Goal: Task Accomplishment & Management: Manage account settings

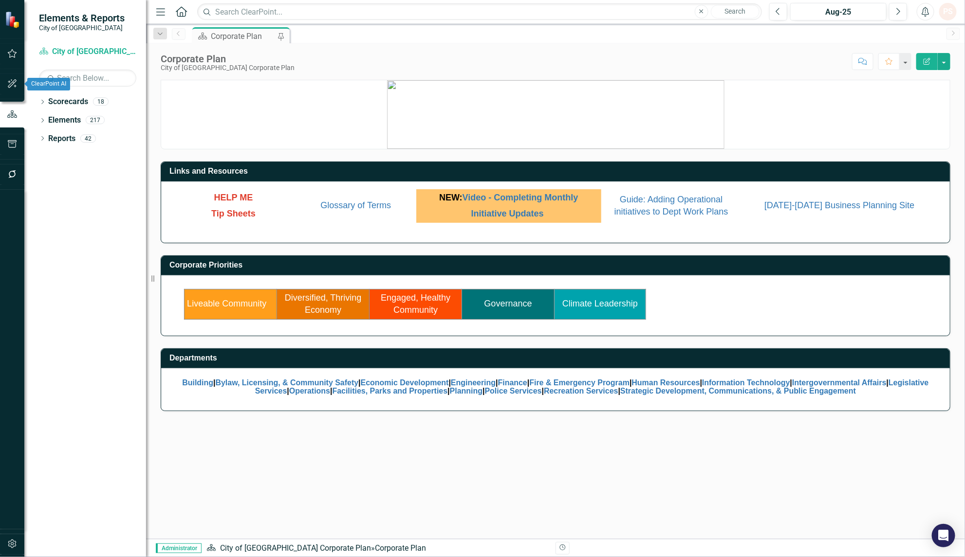
click at [8, 61] on button "button" at bounding box center [12, 54] width 22 height 20
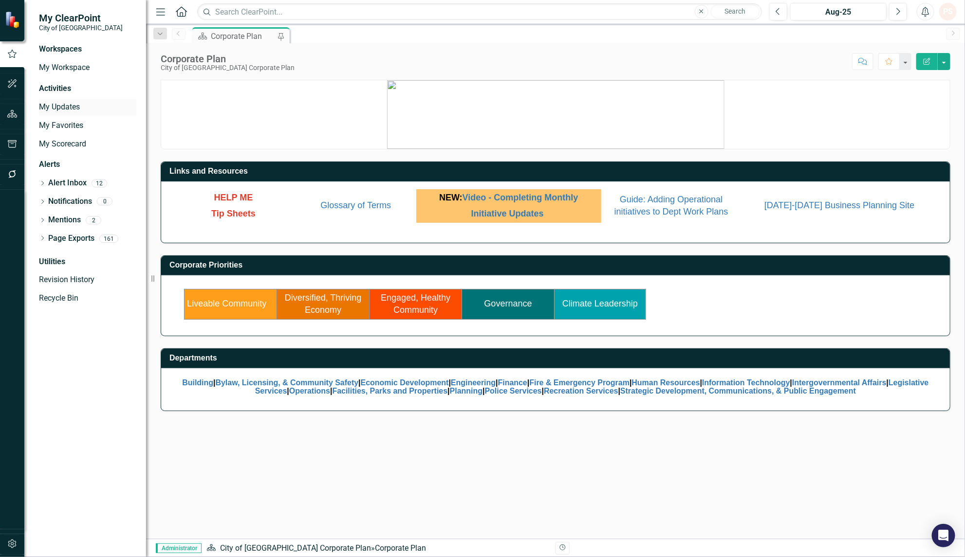
click at [66, 109] on link "My Updates" at bounding box center [87, 107] width 97 height 11
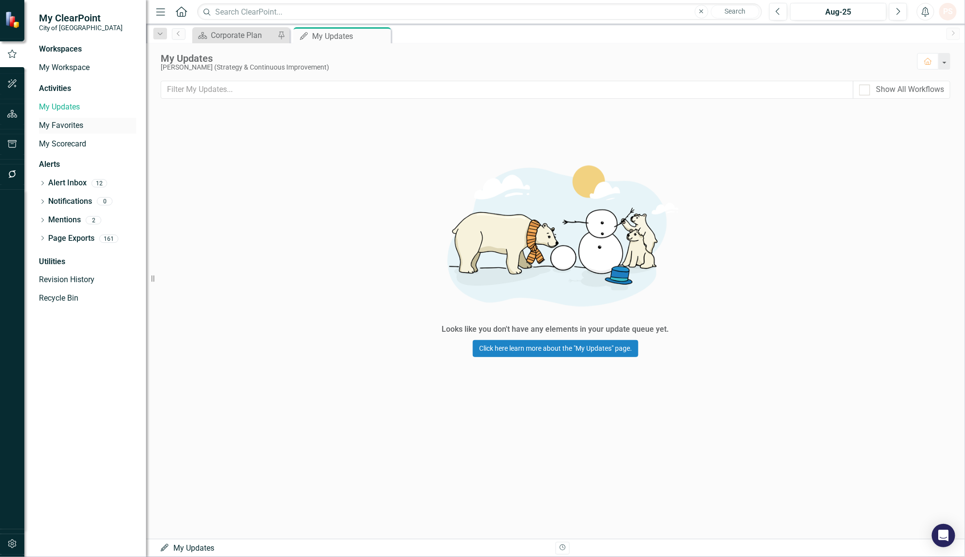
click at [64, 125] on link "My Favorites" at bounding box center [87, 125] width 97 height 11
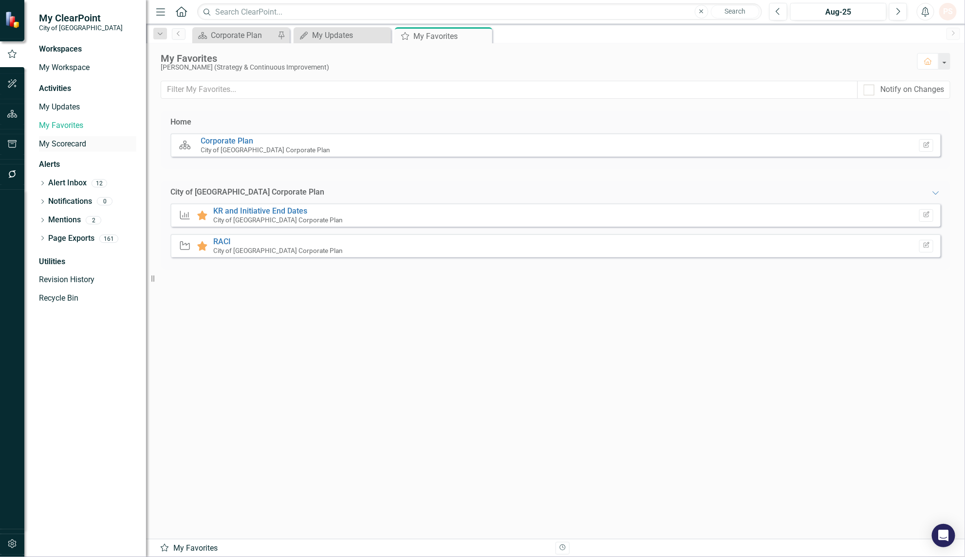
click at [65, 143] on link "My Scorecard" at bounding box center [87, 144] width 97 height 11
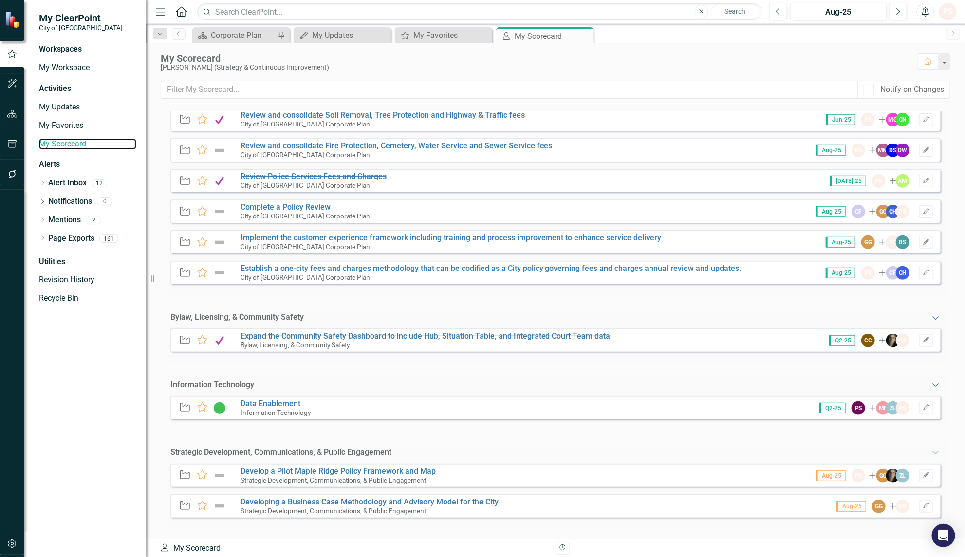
scroll to position [302, 0]
click at [332, 500] on link "Developing a Business Case Methodology and Advisory Model for the City" at bounding box center [370, 502] width 258 height 9
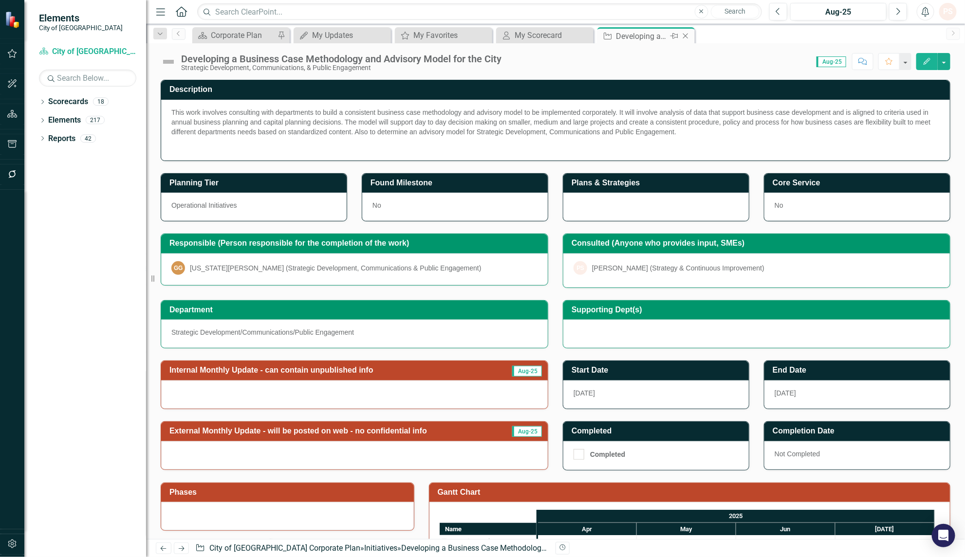
click at [687, 35] on icon "Close" at bounding box center [686, 36] width 10 height 8
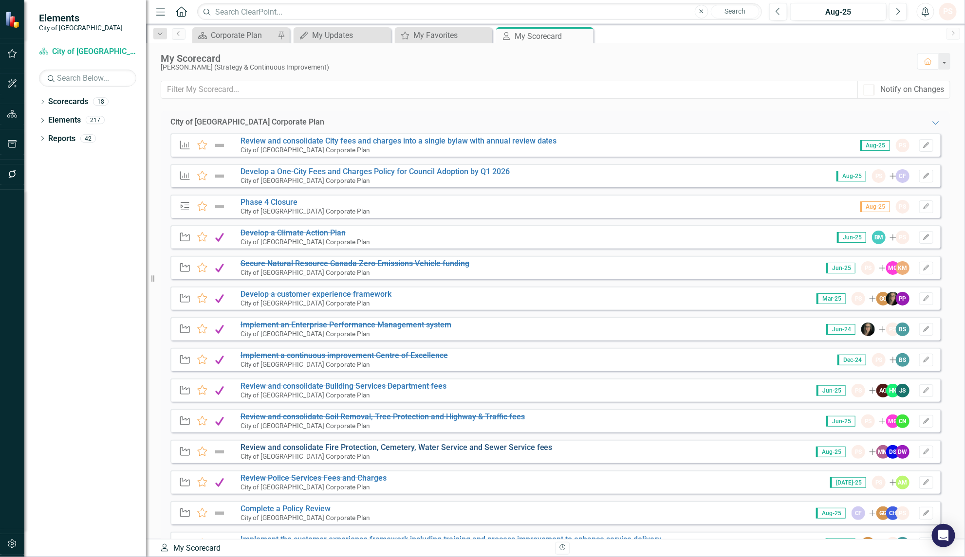
click at [341, 449] on link "Review and consolidate Fire Protection, Cemetery, Water Service and Sewer Servi…" at bounding box center [397, 447] width 312 height 9
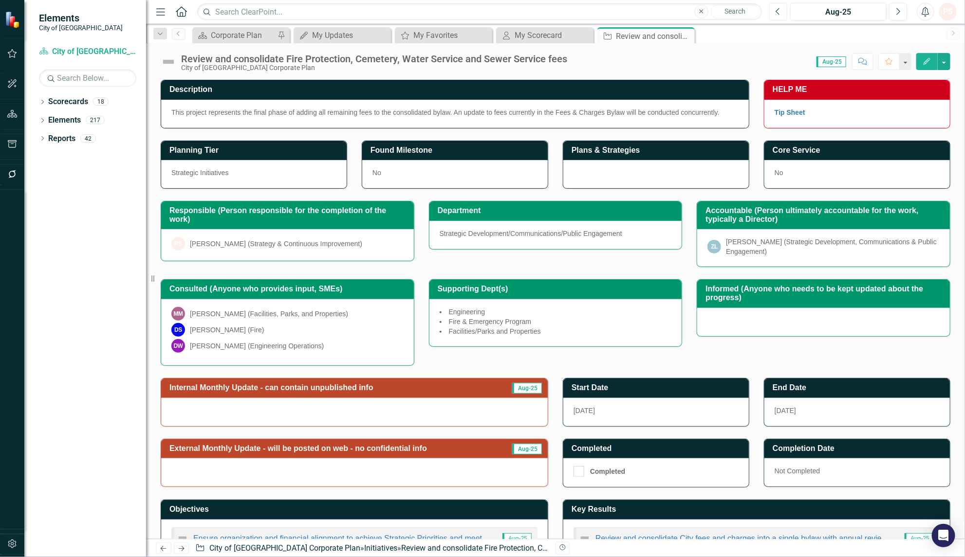
click at [782, 9] on button "Previous" at bounding box center [778, 12] width 18 height 18
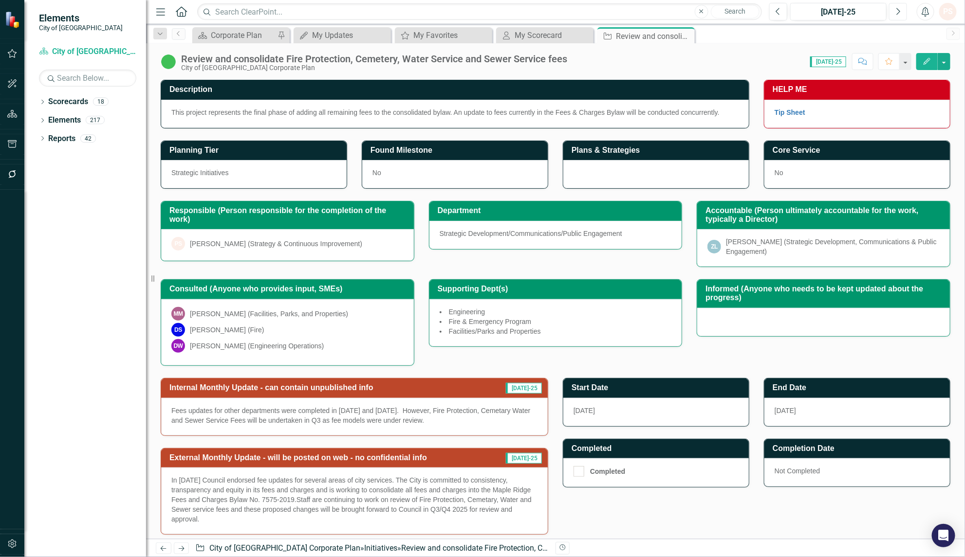
click at [891, 11] on button "Next" at bounding box center [898, 12] width 18 height 18
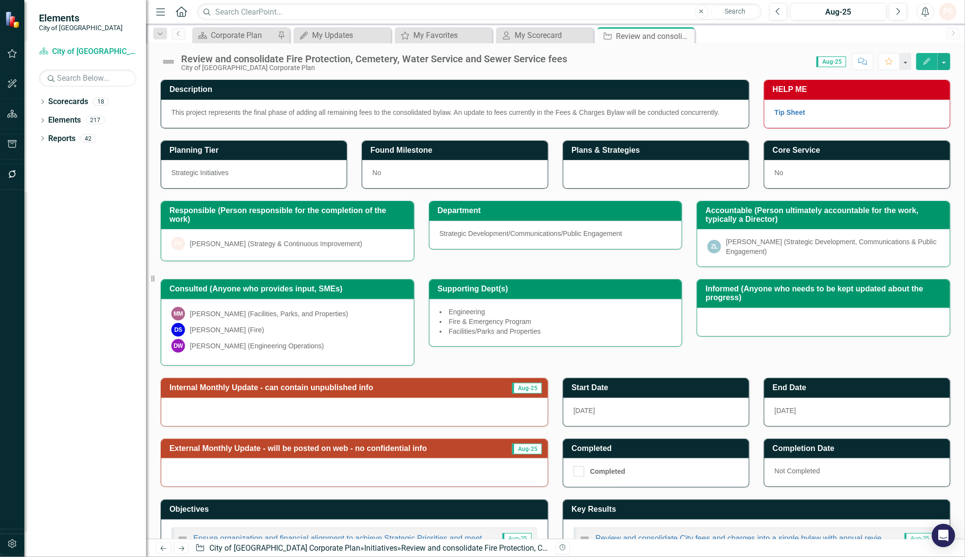
click at [169, 63] on img at bounding box center [169, 62] width 16 height 16
click at [171, 63] on img at bounding box center [169, 62] width 16 height 16
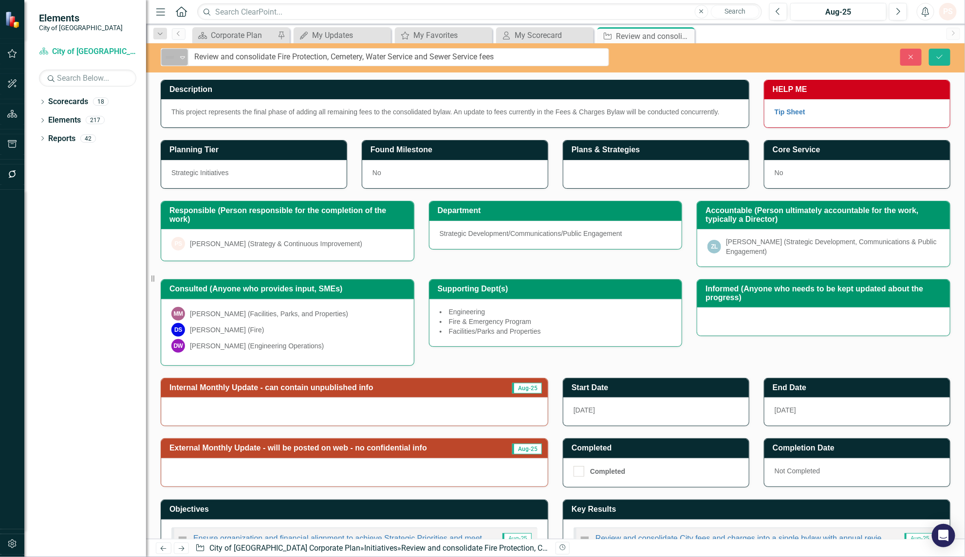
click at [186, 55] on icon "Expand" at bounding box center [183, 58] width 10 height 8
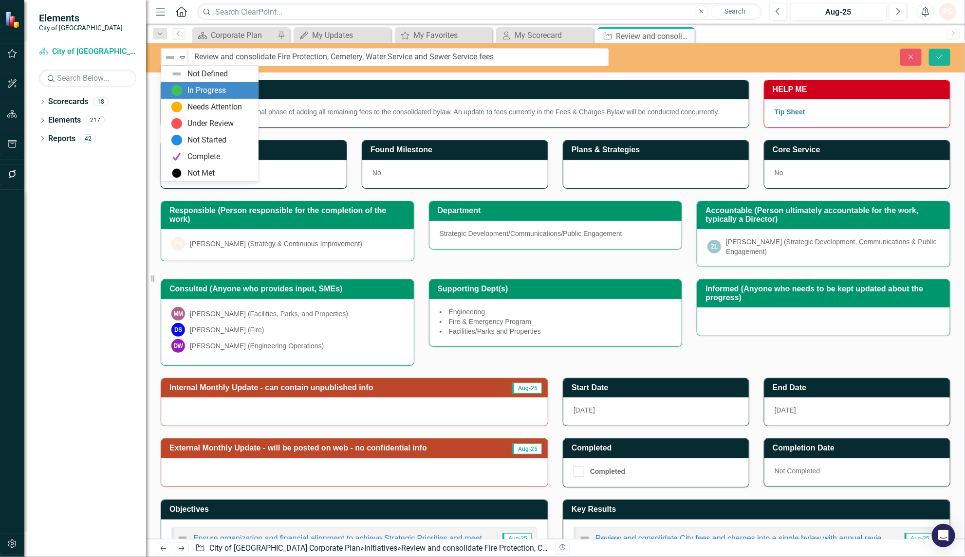
click at [181, 86] on img at bounding box center [177, 91] width 12 height 12
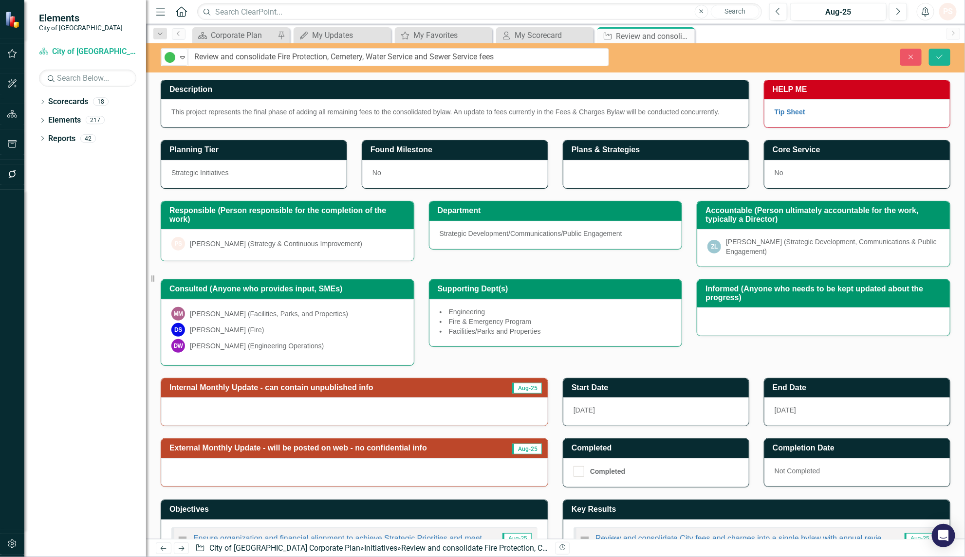
click at [488, 405] on div at bounding box center [354, 412] width 387 height 28
click at [490, 409] on div at bounding box center [354, 412] width 387 height 28
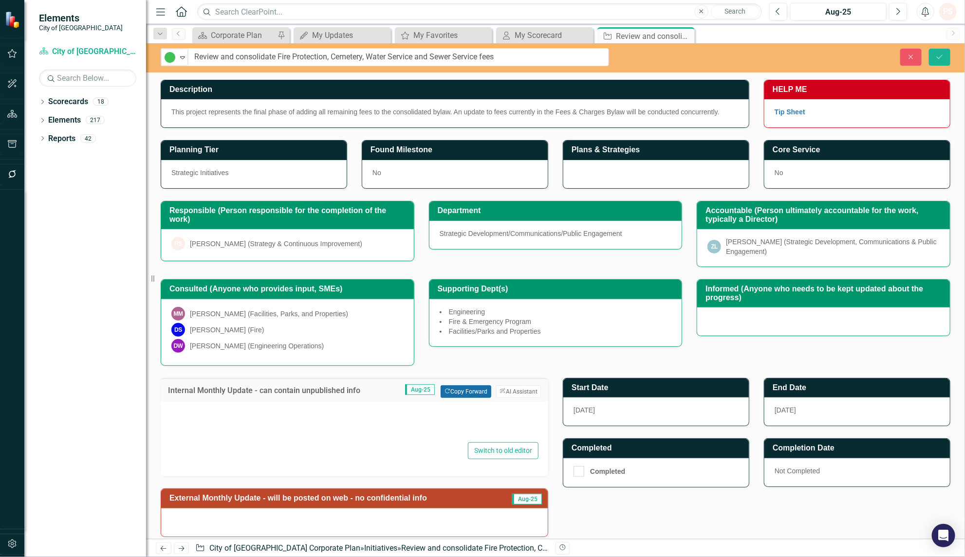
click at [481, 395] on button "Copy Forward Copy Forward" at bounding box center [466, 392] width 50 height 13
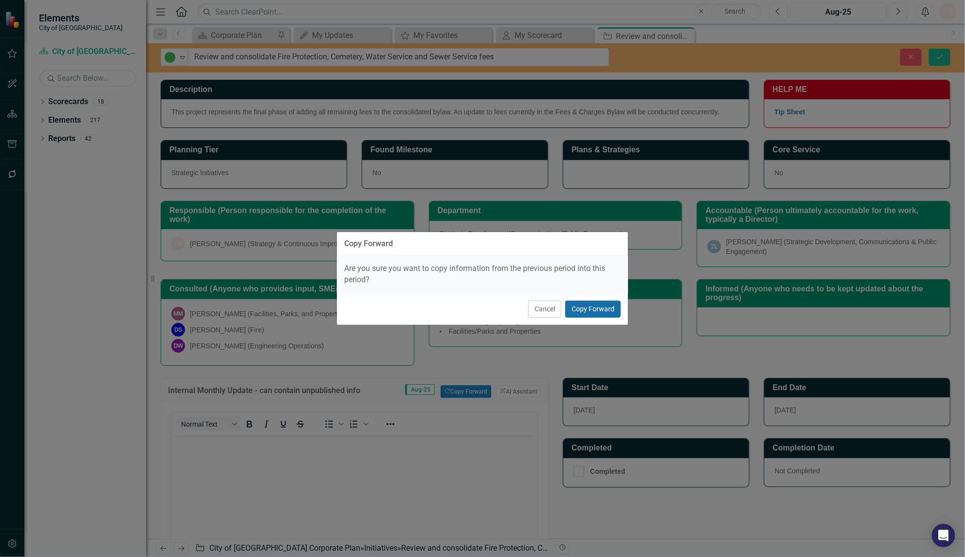
click at [588, 309] on button "Copy Forward" at bounding box center [593, 309] width 56 height 17
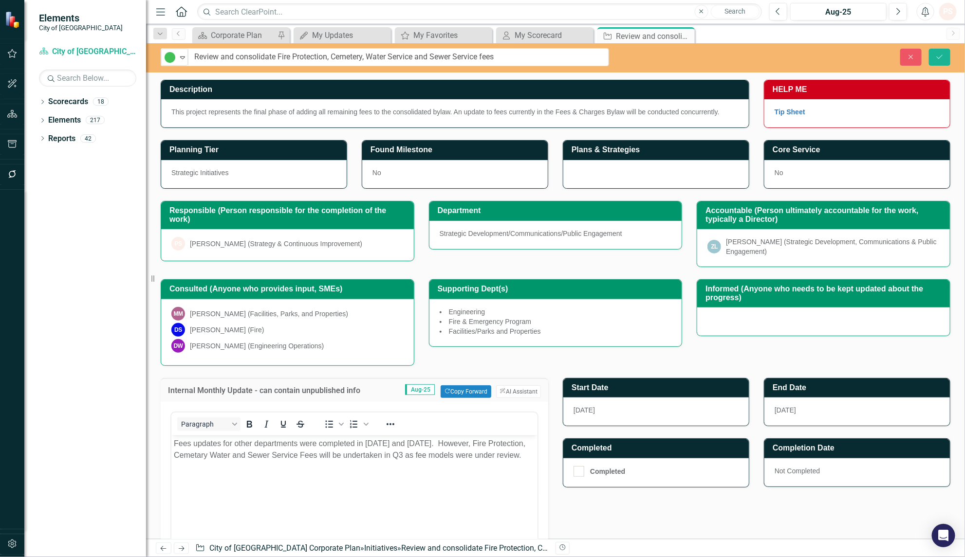
click at [215, 499] on body "Fees updates for other departments were completed in [DATE] and [DATE]. However…" at bounding box center [354, 508] width 366 height 146
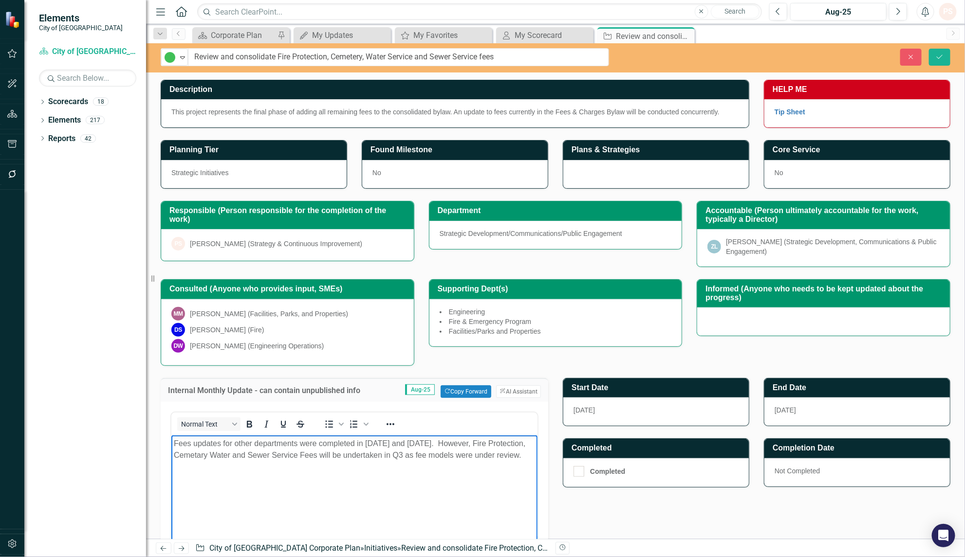
drag, startPoint x: 174, startPoint y: 442, endPoint x: 525, endPoint y: 464, distance: 352.3
click at [525, 464] on body "Fees updates for other departments were completed in [DATE] and [DATE]. However…" at bounding box center [354, 508] width 366 height 146
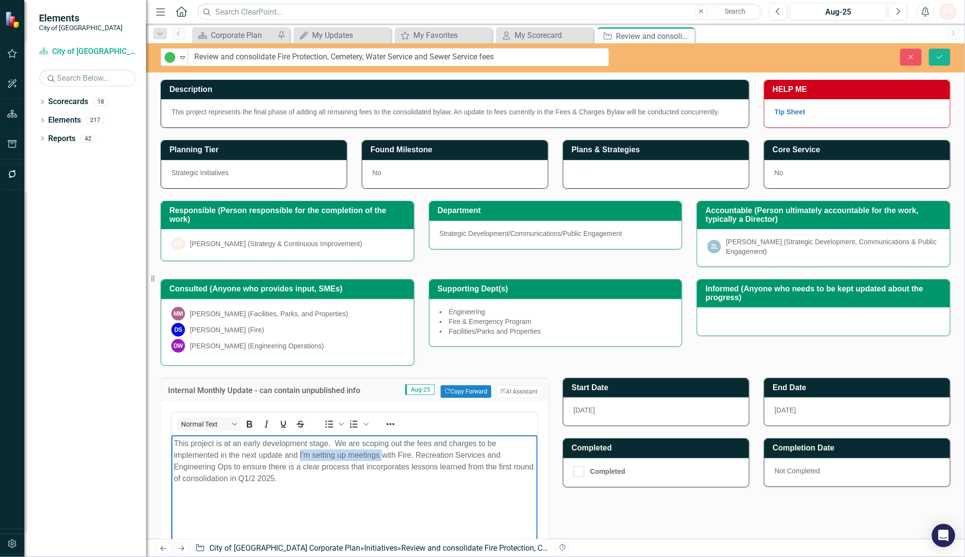
drag, startPoint x: 298, startPoint y: 453, endPoint x: 384, endPoint y: 451, distance: 85.2
click at [384, 451] on p "This project is at an early development stage. We are scoping out the fees and …" at bounding box center [353, 461] width 361 height 47
click at [367, 509] on body "This project is at an early development stage. We are scoping out the fees and …" at bounding box center [354, 508] width 366 height 146
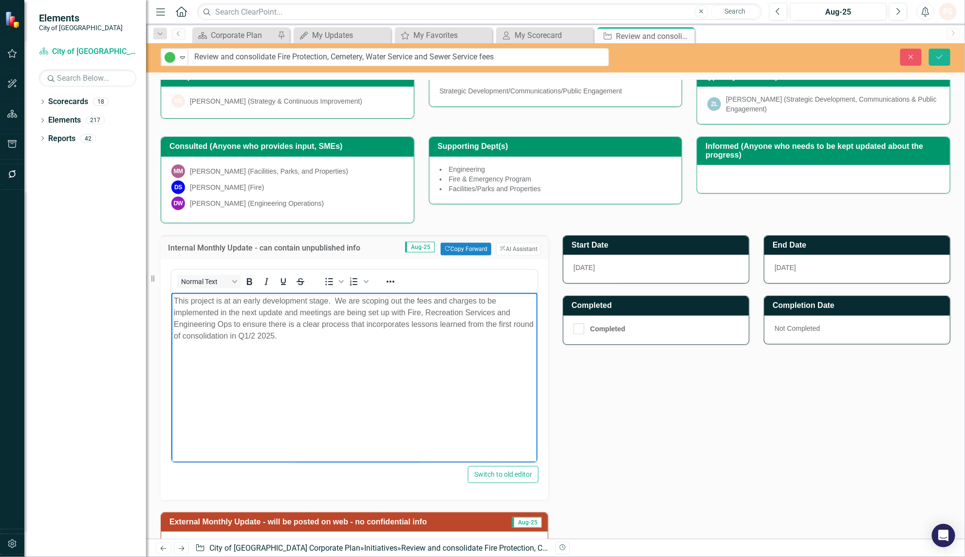
scroll to position [243, 0]
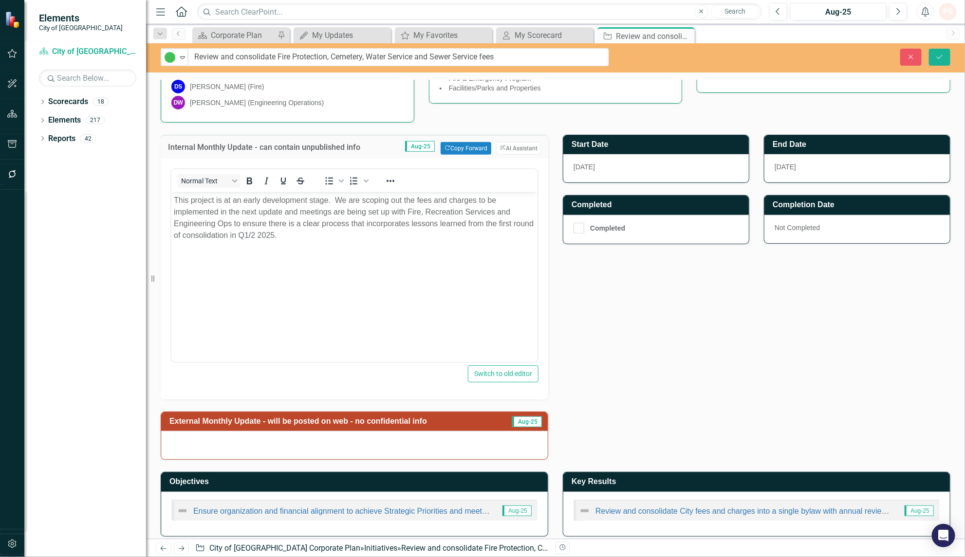
click at [317, 448] on div at bounding box center [354, 445] width 387 height 28
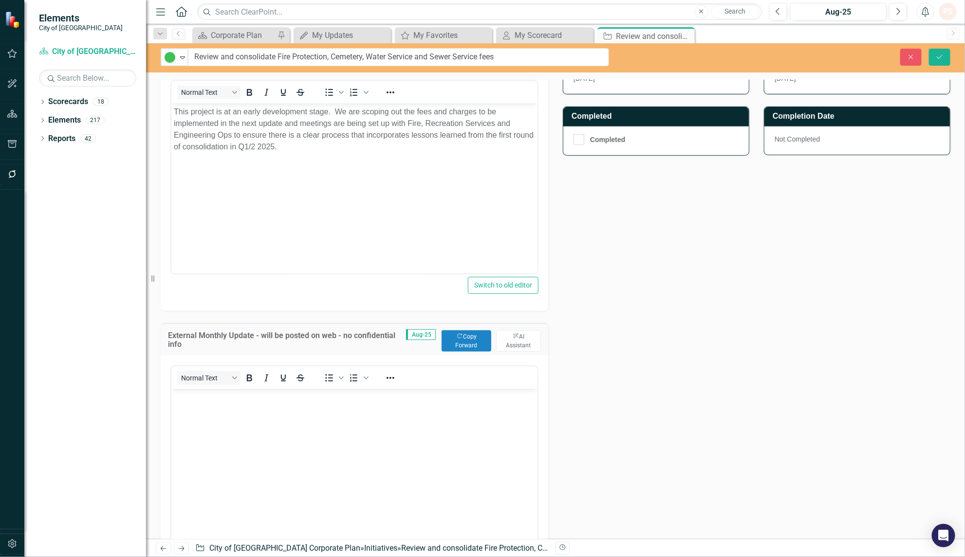
scroll to position [365, 0]
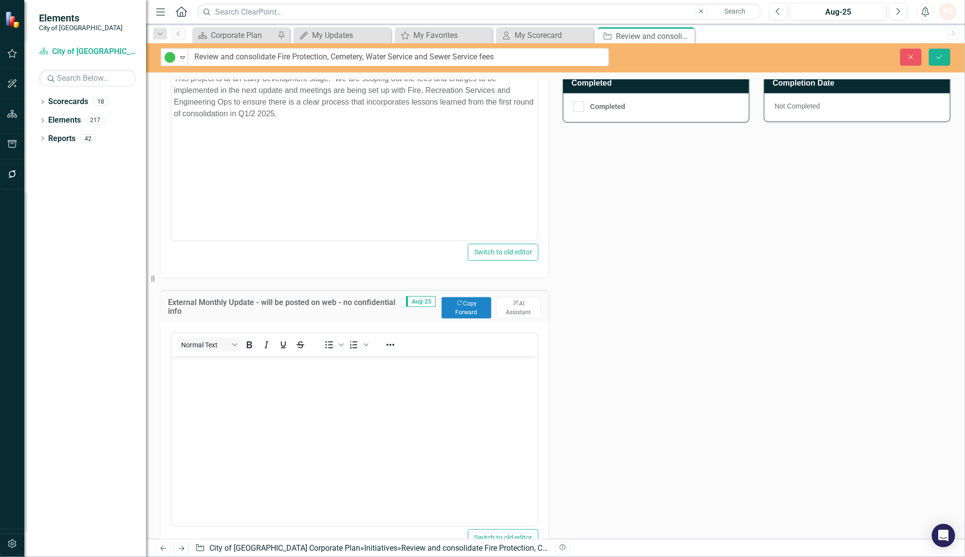
click at [431, 398] on body "Rich Text Area. Press ALT-0 for help." at bounding box center [354, 429] width 366 height 146
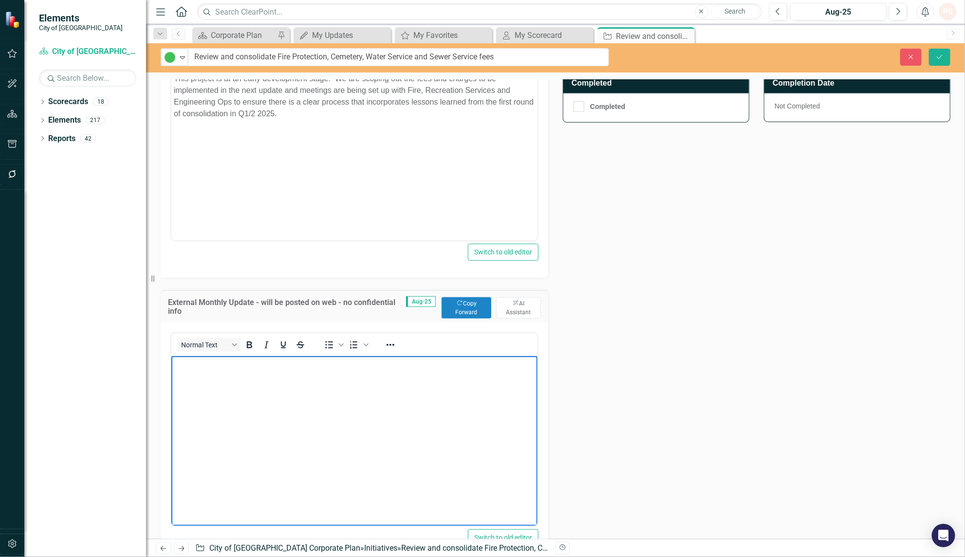
click at [487, 295] on div "External Monthly Update - will be posted on web - no confidential info Aug-25 C…" at bounding box center [355, 306] width 388 height 33
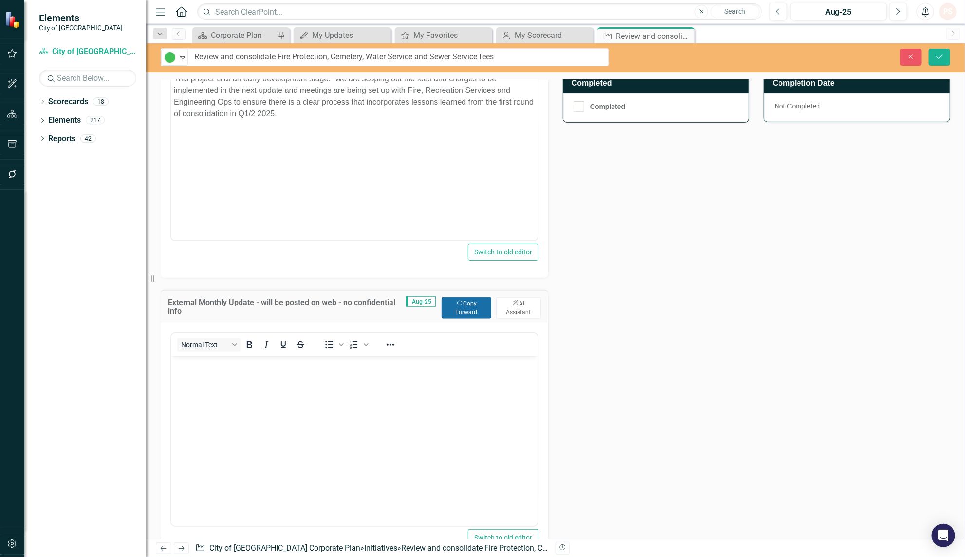
click at [467, 307] on button "Copy Forward Copy Forward" at bounding box center [467, 307] width 50 height 21
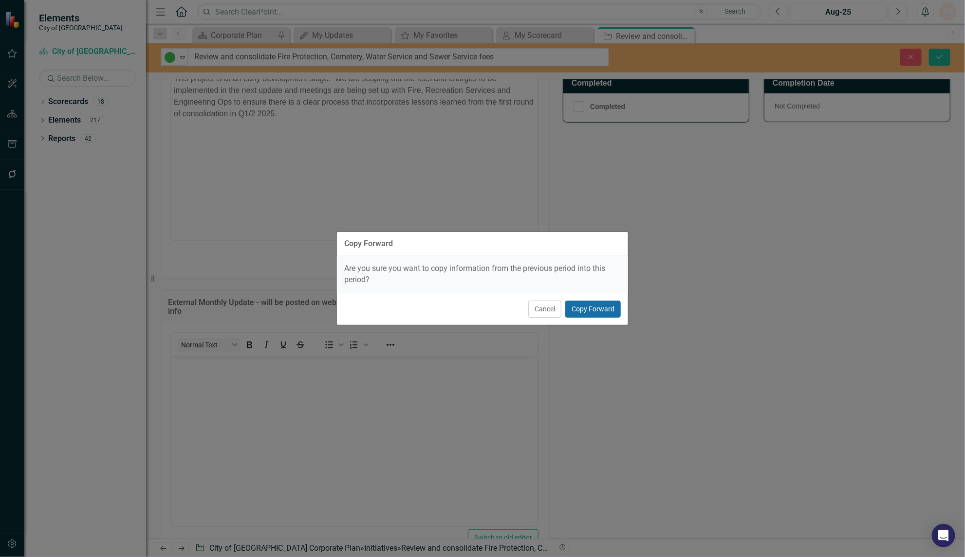
click at [588, 305] on button "Copy Forward" at bounding box center [593, 309] width 56 height 17
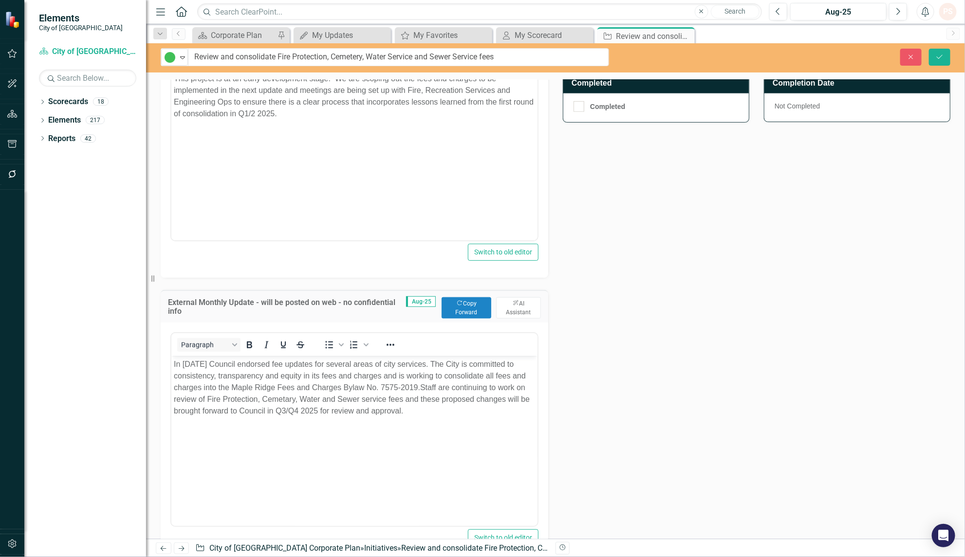
click at [322, 463] on body "In [DATE] Council endorsed fee updates for several areas of city services. The …" at bounding box center [354, 429] width 366 height 146
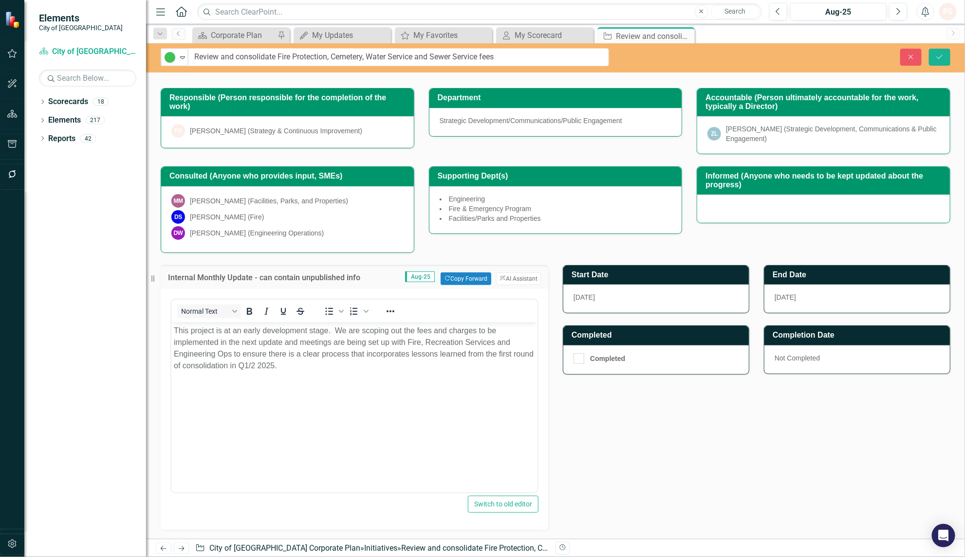
scroll to position [0, 0]
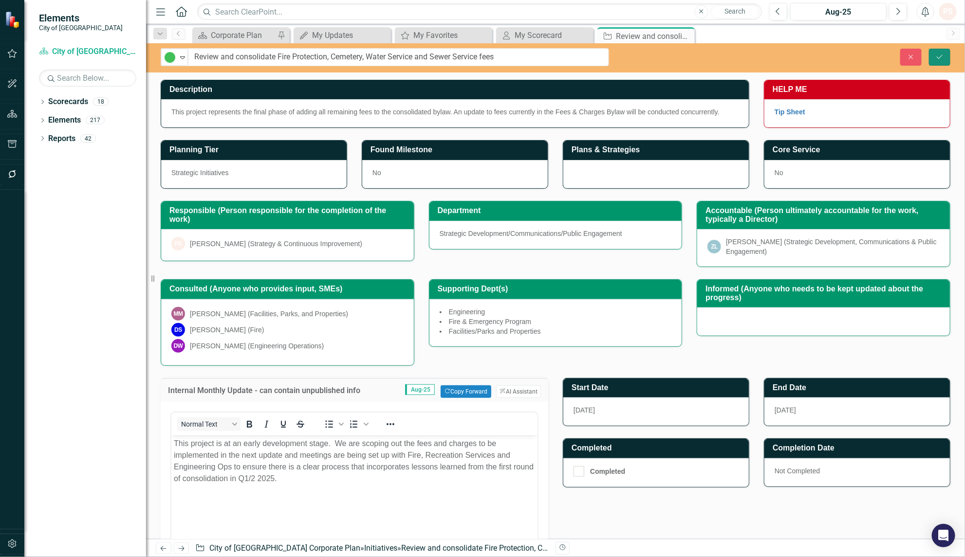
click at [934, 57] on button "Save" at bounding box center [939, 57] width 21 height 17
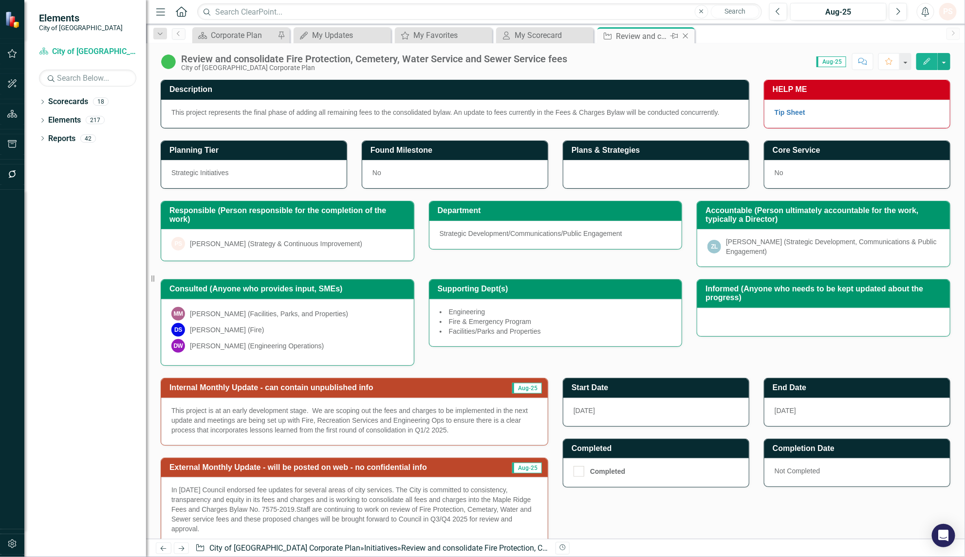
click at [686, 34] on icon "Close" at bounding box center [686, 36] width 10 height 8
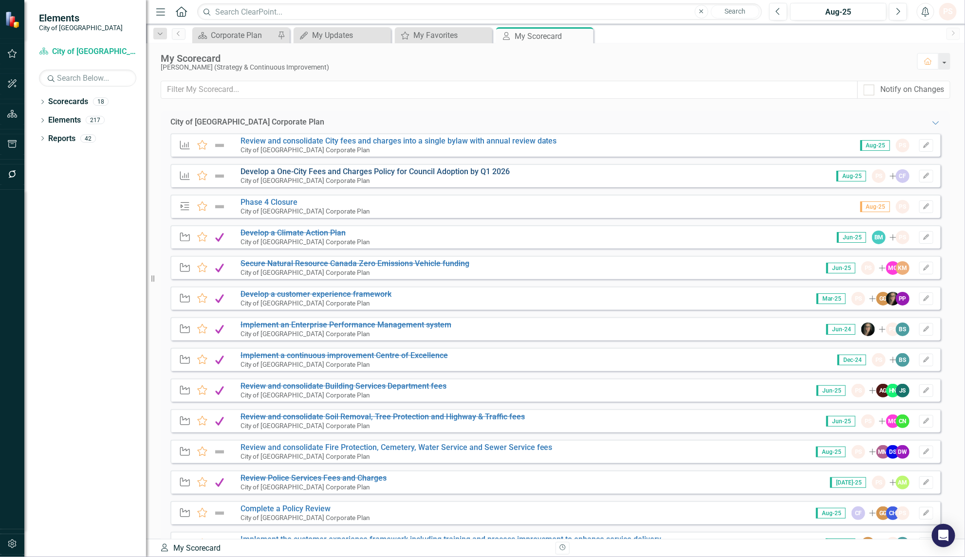
click at [344, 171] on link "Develop a One-City Fees and Charges Policy for Council Adoption by Q1 2026" at bounding box center [375, 171] width 269 height 9
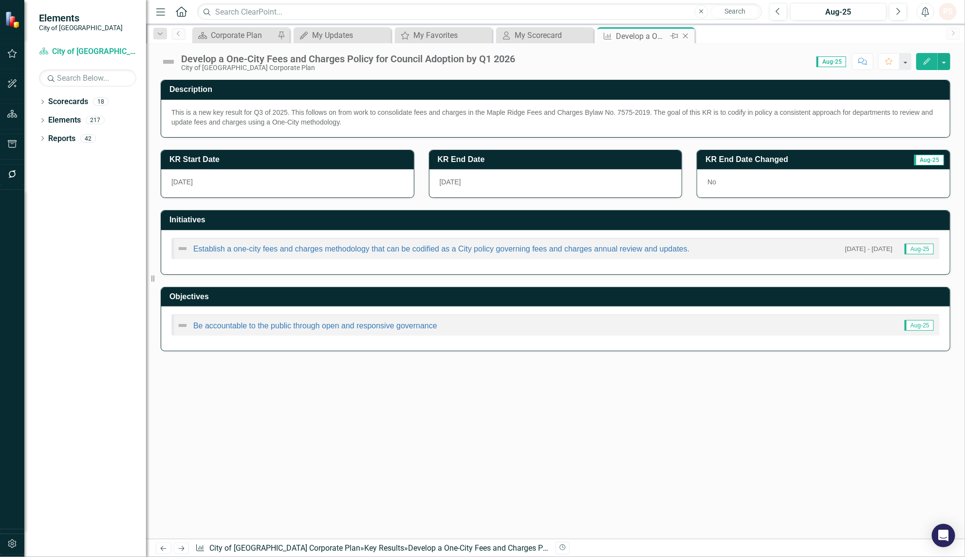
click at [687, 34] on icon at bounding box center [685, 36] width 5 height 5
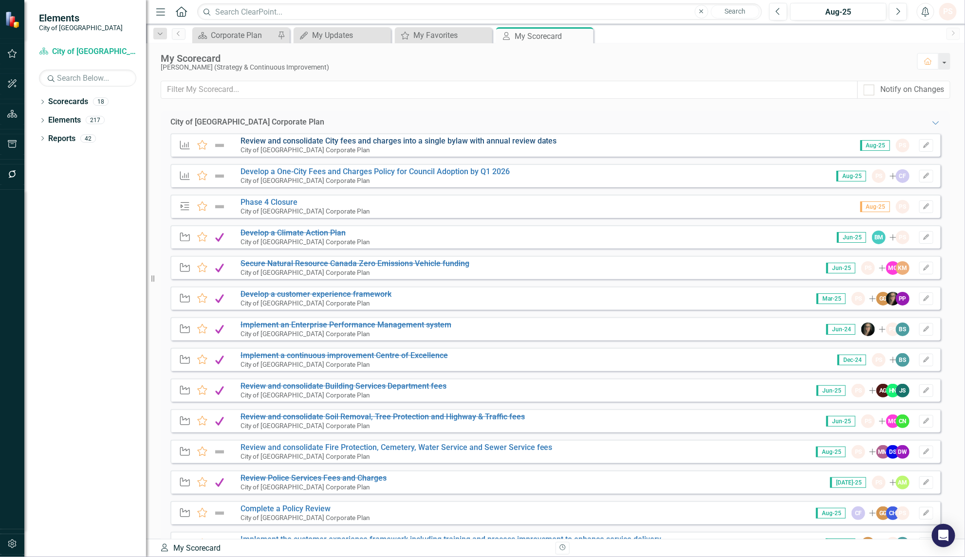
click at [373, 142] on link "Review and consolidate City fees and charges into a single bylaw with annual re…" at bounding box center [399, 140] width 316 height 9
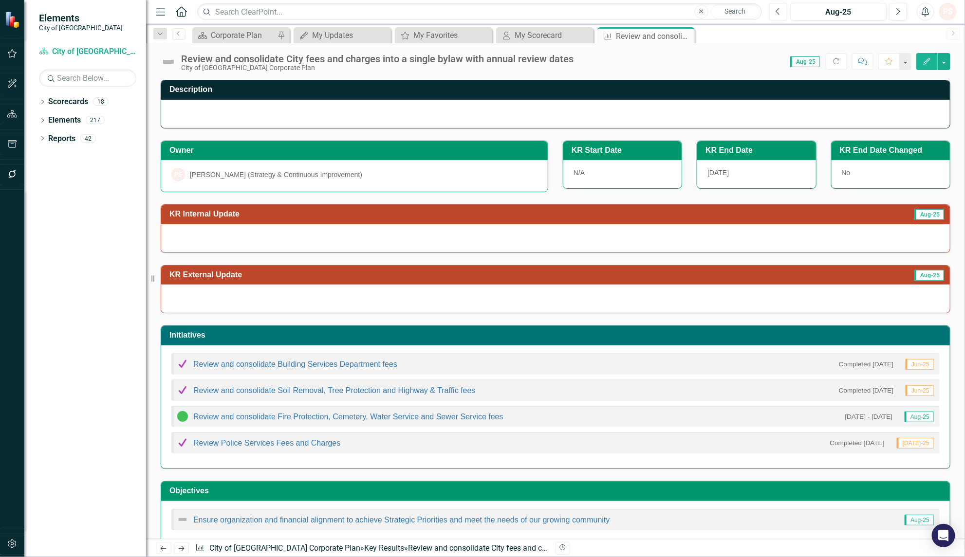
click at [774, 13] on button "Previous" at bounding box center [778, 12] width 18 height 18
click at [782, 12] on button "Previous" at bounding box center [778, 12] width 18 height 18
click at [894, 11] on button "Next" at bounding box center [898, 12] width 18 height 18
click at [684, 37] on icon at bounding box center [685, 36] width 5 height 5
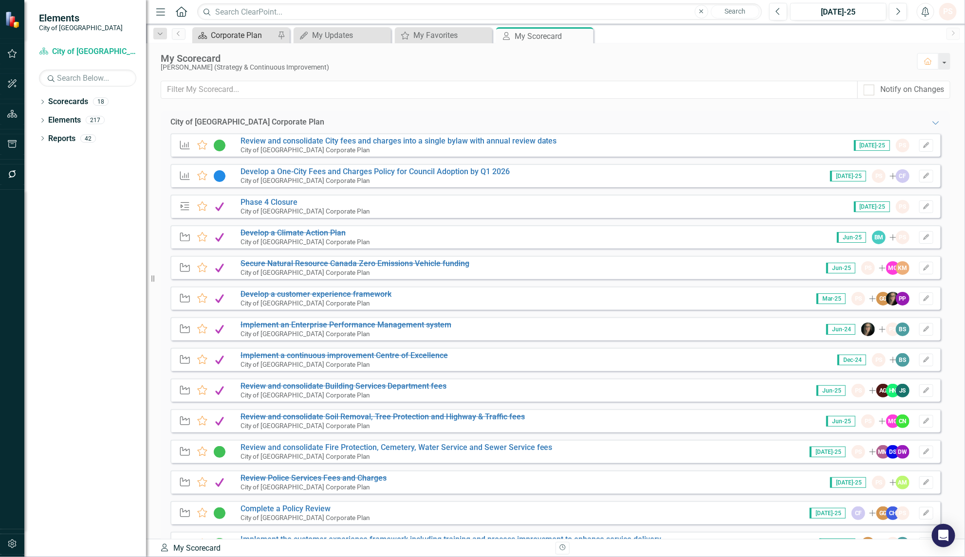
click at [229, 37] on div "Corporate Plan" at bounding box center [243, 35] width 64 height 12
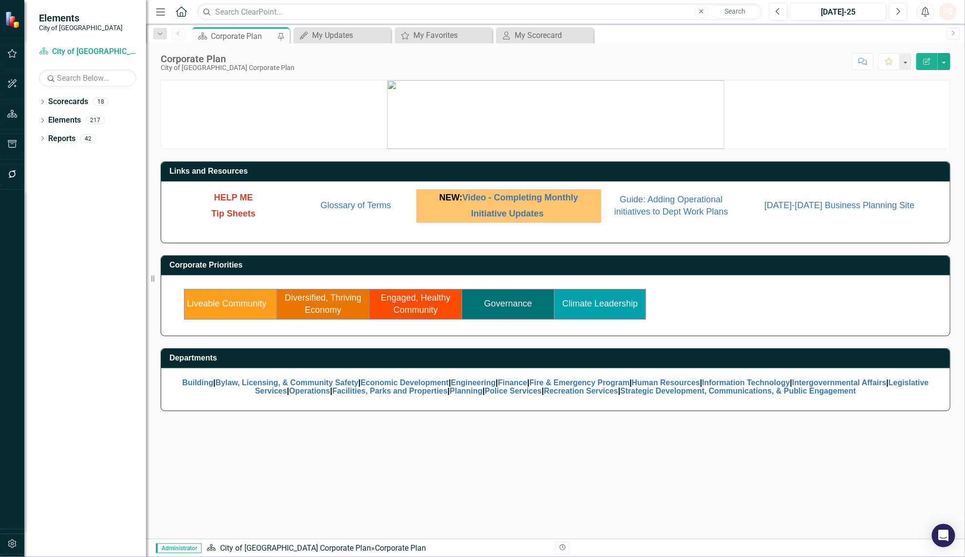
click at [254, 305] on link "Liveable Community" at bounding box center [226, 304] width 79 height 10
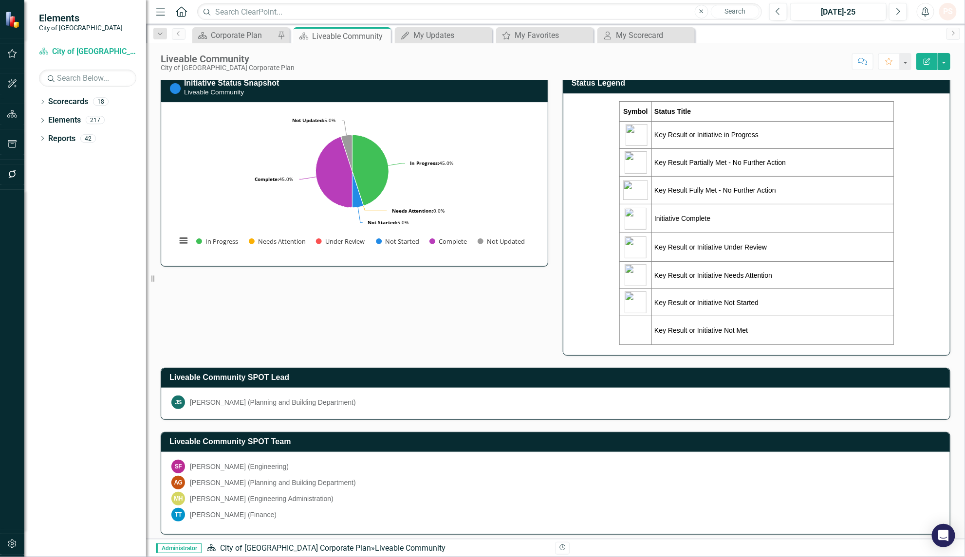
scroll to position [304, 0]
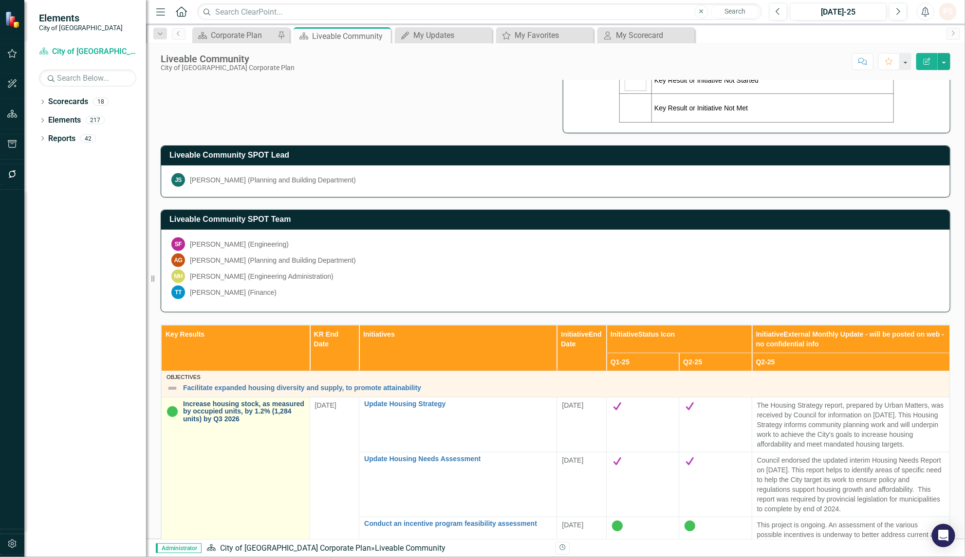
click at [247, 417] on link "Increase housing stock, as measured by occupied units, by 1.2% (1,284 units) by…" at bounding box center [244, 412] width 122 height 22
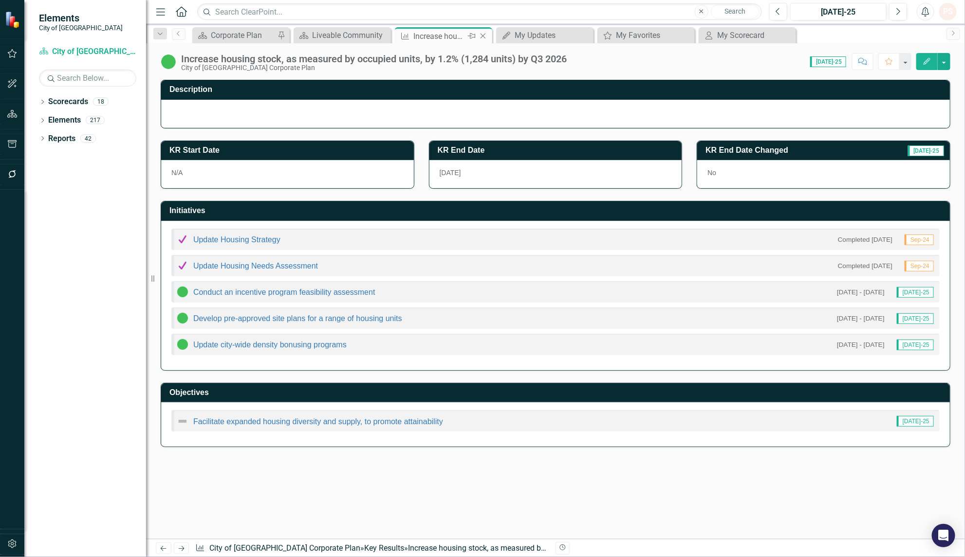
click at [483, 34] on icon "Close" at bounding box center [483, 36] width 10 height 8
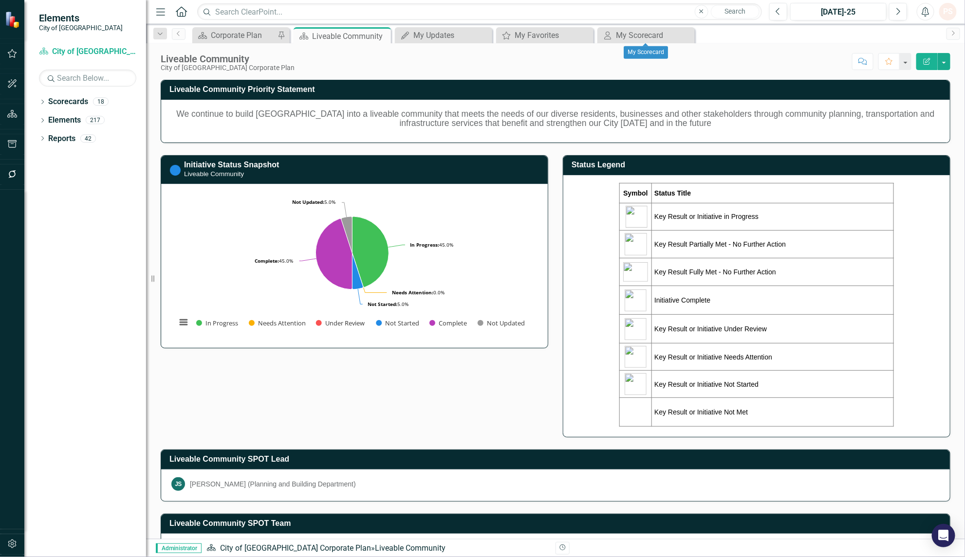
drag, startPoint x: 687, startPoint y: 33, endPoint x: 652, endPoint y: 35, distance: 34.1
click at [0, 0] on icon "Close" at bounding box center [0, 0] width 0 height 0
click at [588, 33] on icon "Close" at bounding box center [585, 36] width 10 height 8
click at [453, 33] on div "My Updates" at bounding box center [445, 35] width 64 height 12
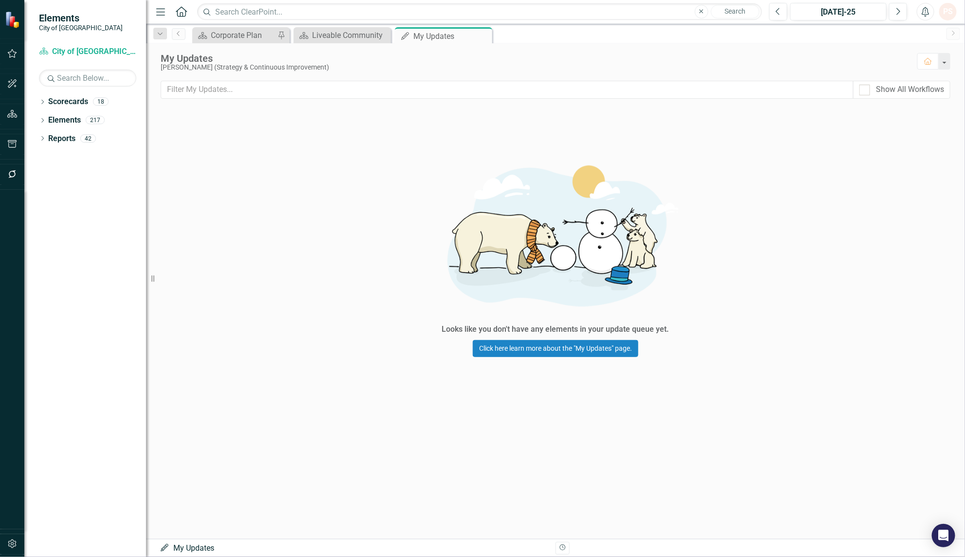
drag, startPoint x: 483, startPoint y: 34, endPoint x: 412, endPoint y: 37, distance: 71.2
click at [0, 0] on icon "Close" at bounding box center [0, 0] width 0 height 0
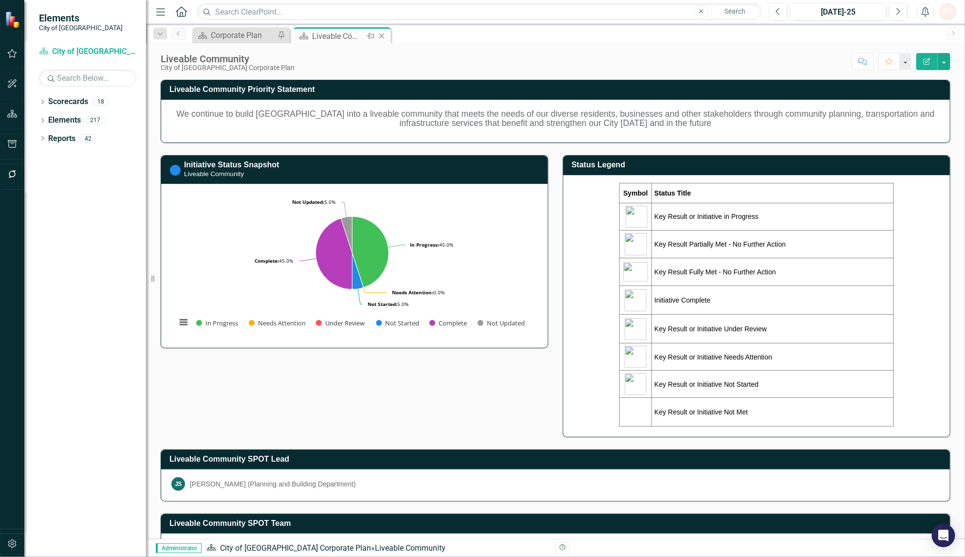
click at [381, 35] on icon "Close" at bounding box center [382, 36] width 10 height 8
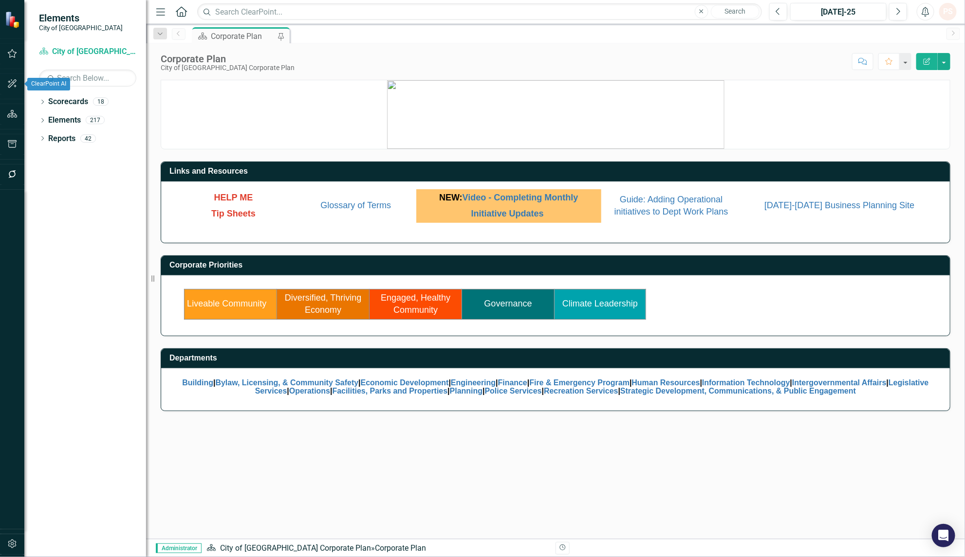
click at [11, 57] on button "button" at bounding box center [12, 54] width 22 height 20
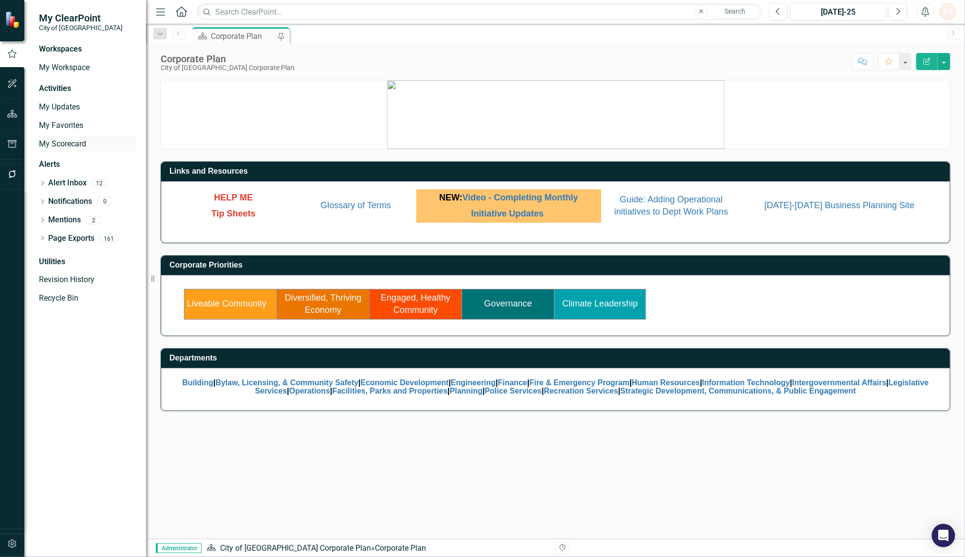
click at [61, 144] on link "My Scorecard" at bounding box center [87, 144] width 97 height 11
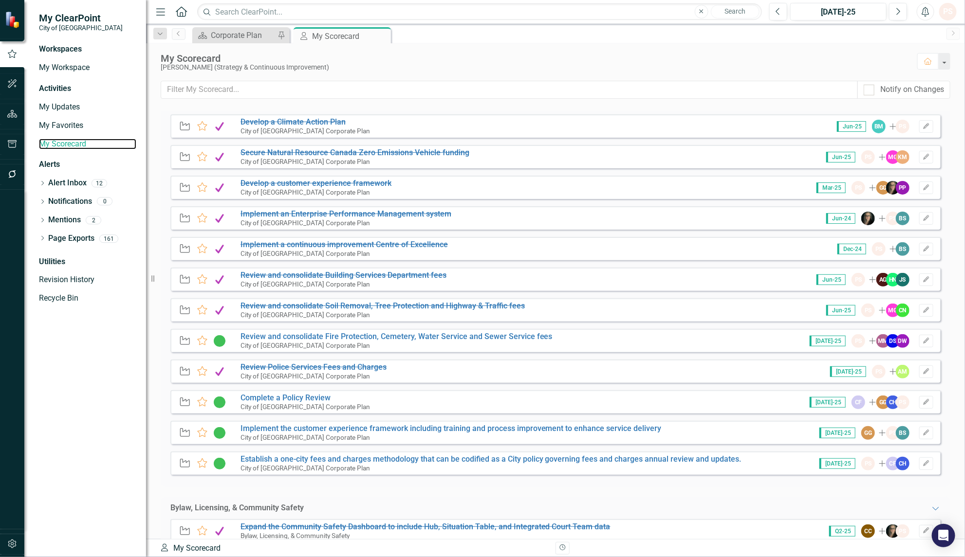
scroll to position [122, 0]
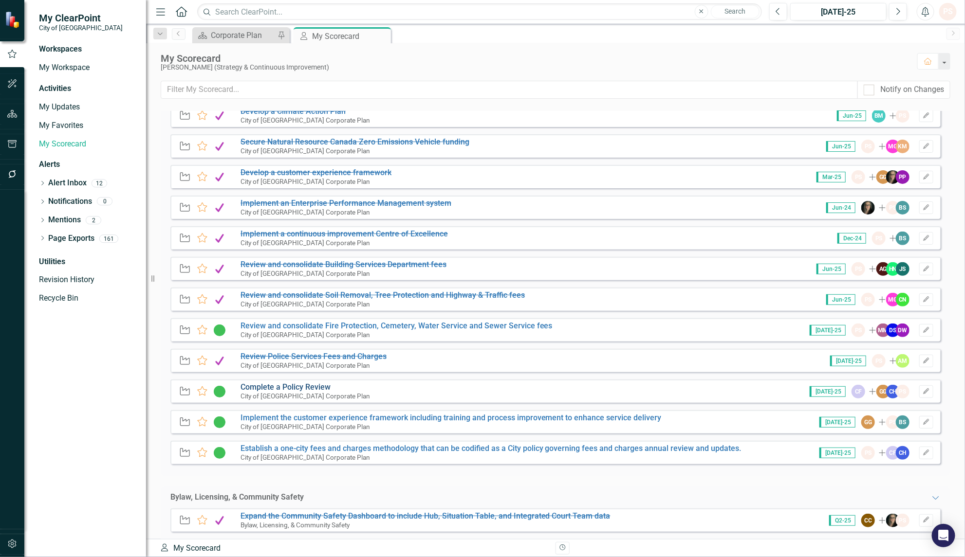
click at [303, 386] on link "Complete a Policy Review" at bounding box center [286, 387] width 90 height 9
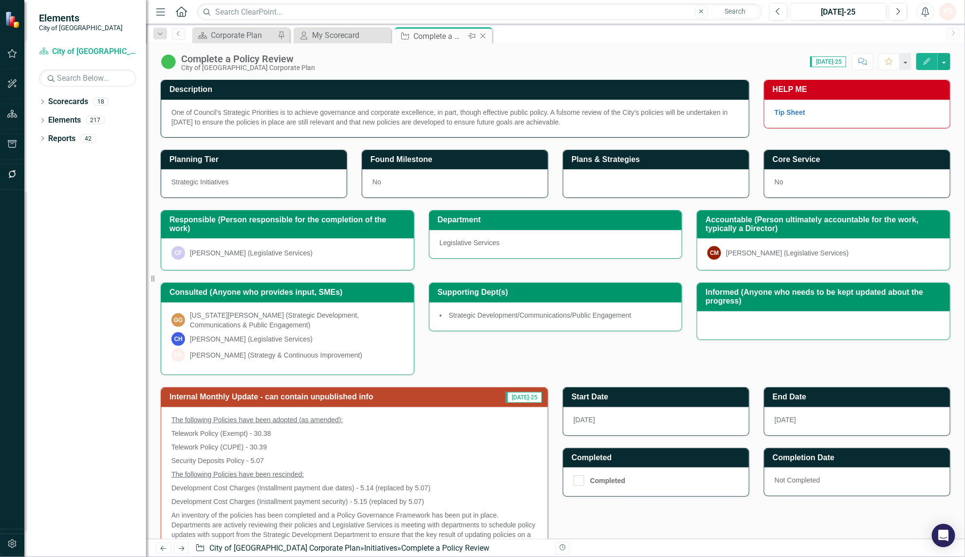
click at [487, 37] on icon "Close" at bounding box center [483, 36] width 10 height 8
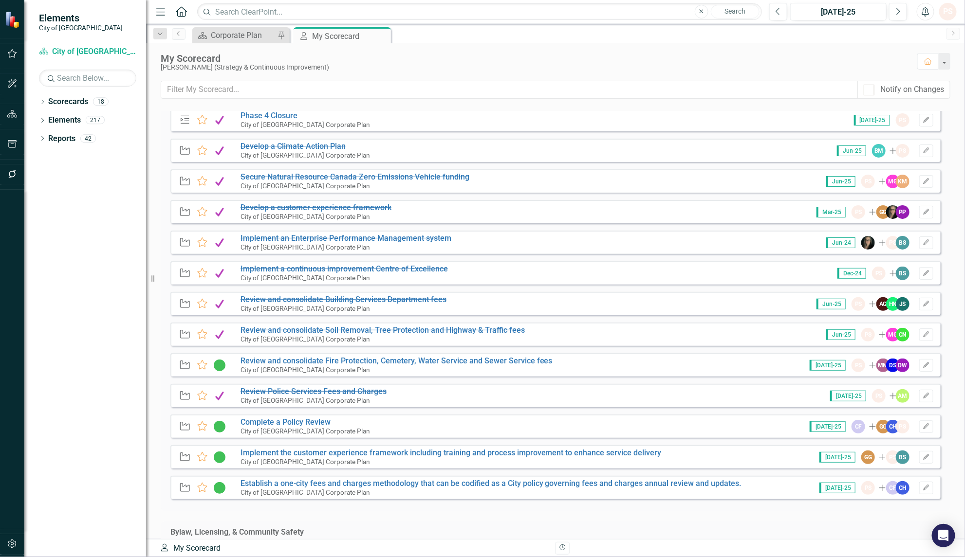
scroll to position [122, 0]
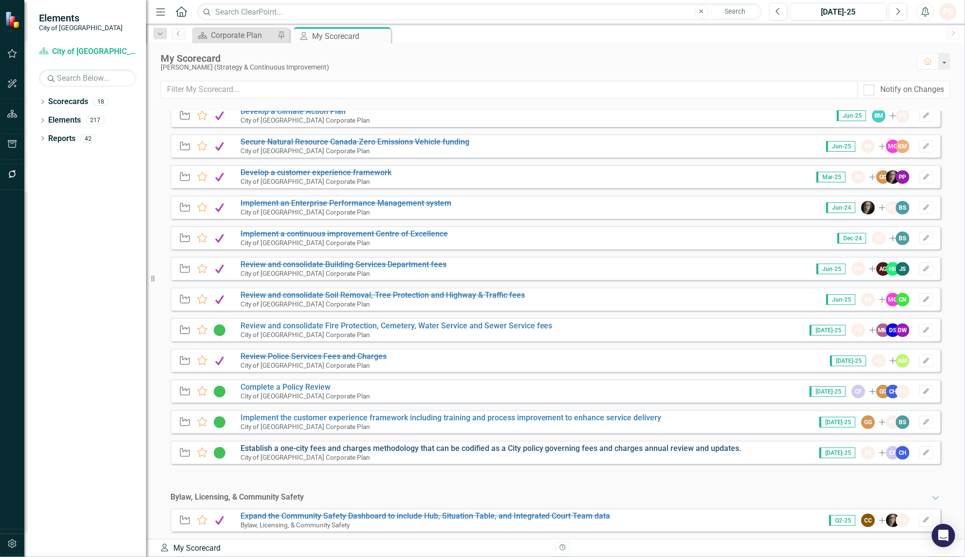
click at [347, 448] on link "Establish a one-city fees and charges methodology that can be codified as a Cit…" at bounding box center [491, 448] width 501 height 9
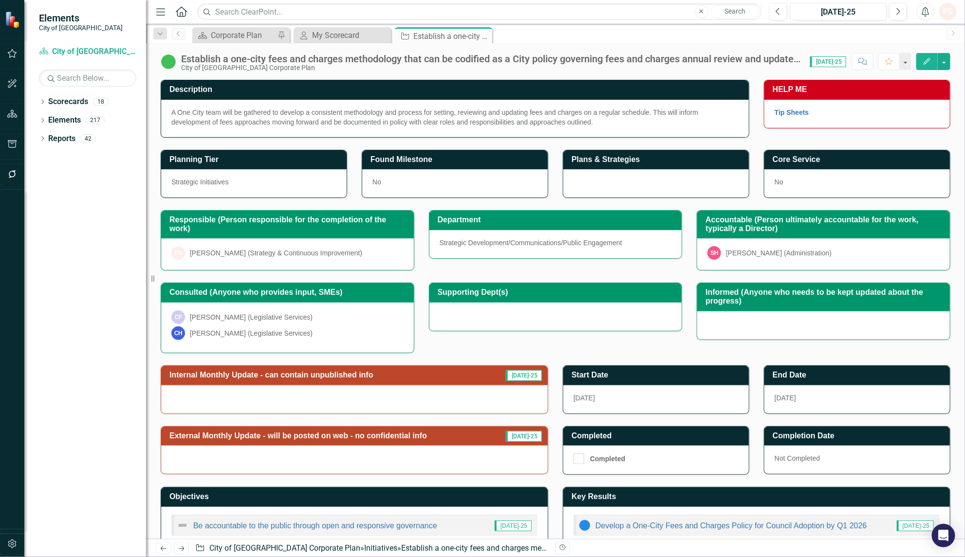
click at [319, 409] on div at bounding box center [354, 400] width 387 height 28
click at [334, 407] on div at bounding box center [354, 400] width 387 height 28
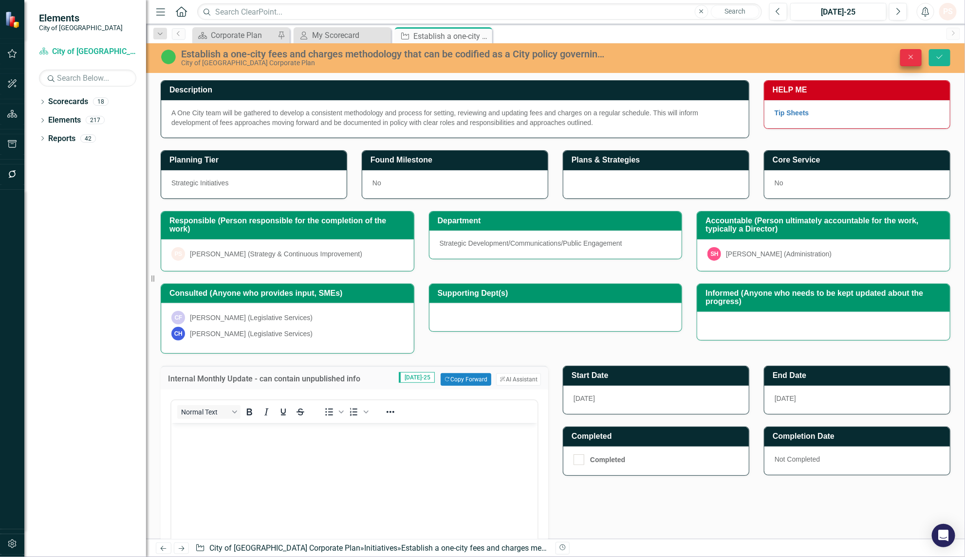
drag, startPoint x: 911, startPoint y: 67, endPoint x: 913, endPoint y: 59, distance: 8.0
click at [911, 66] on div "Establish a one-city fees and charges methodology that can be codified as a Cit…" at bounding box center [555, 58] width 819 height 30
click at [913, 59] on icon "Close" at bounding box center [911, 57] width 9 height 7
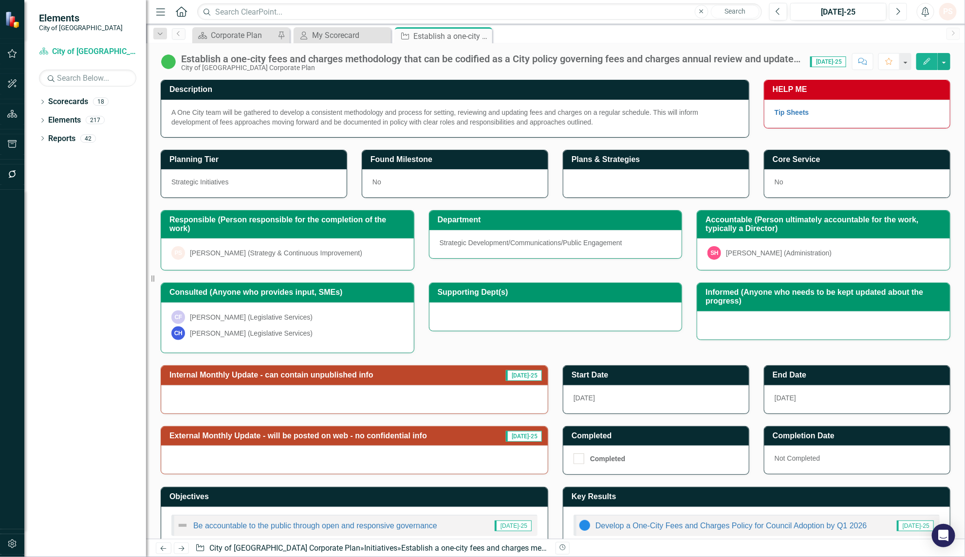
click at [891, 11] on button "Next" at bounding box center [898, 12] width 18 height 18
click at [169, 63] on img at bounding box center [169, 62] width 16 height 16
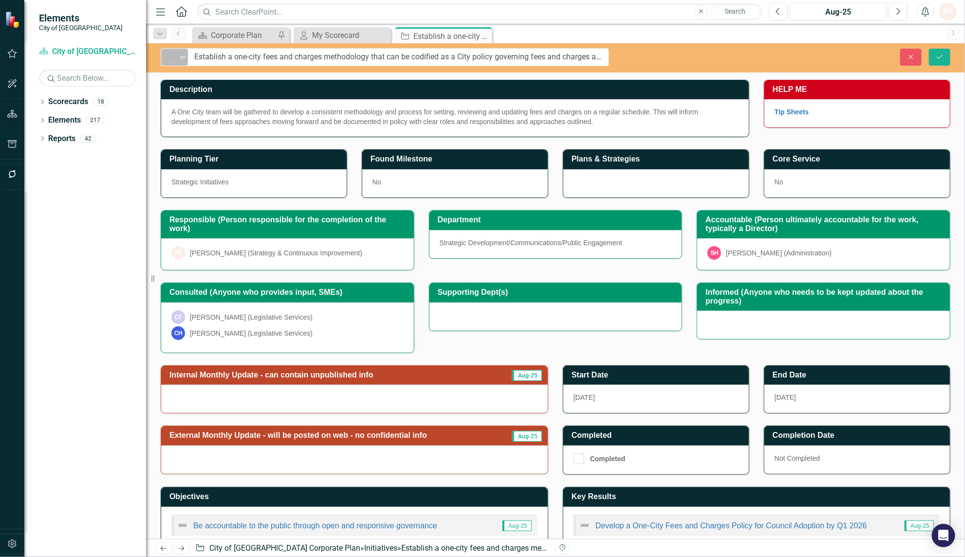
click at [184, 54] on icon "Expand" at bounding box center [183, 58] width 10 height 8
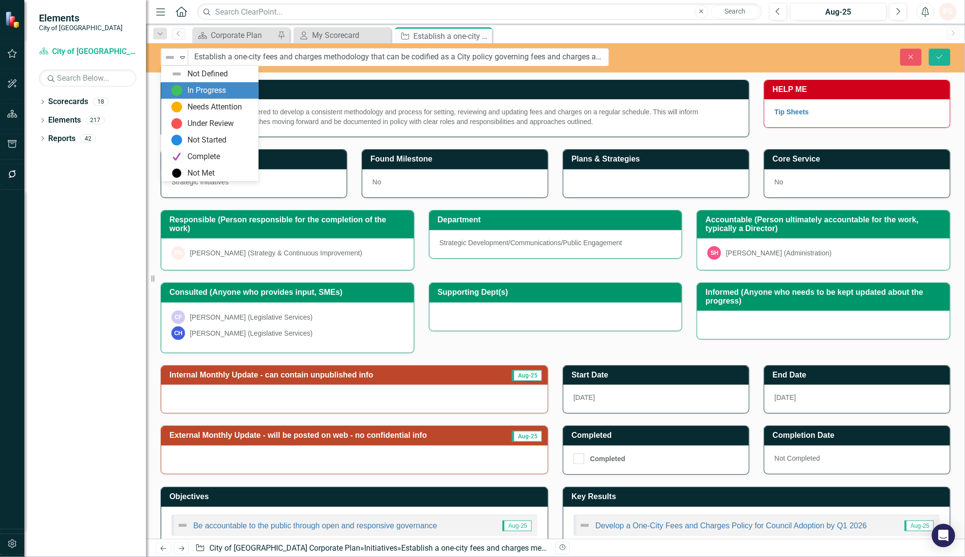
click at [184, 95] on div "In Progress" at bounding box center [212, 91] width 82 height 12
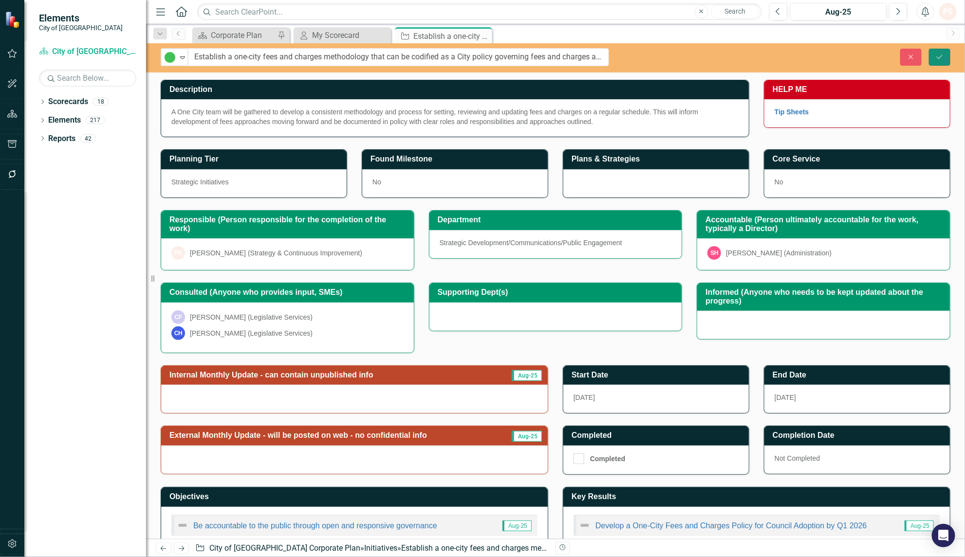
click at [936, 59] on icon "Save" at bounding box center [939, 57] width 9 height 7
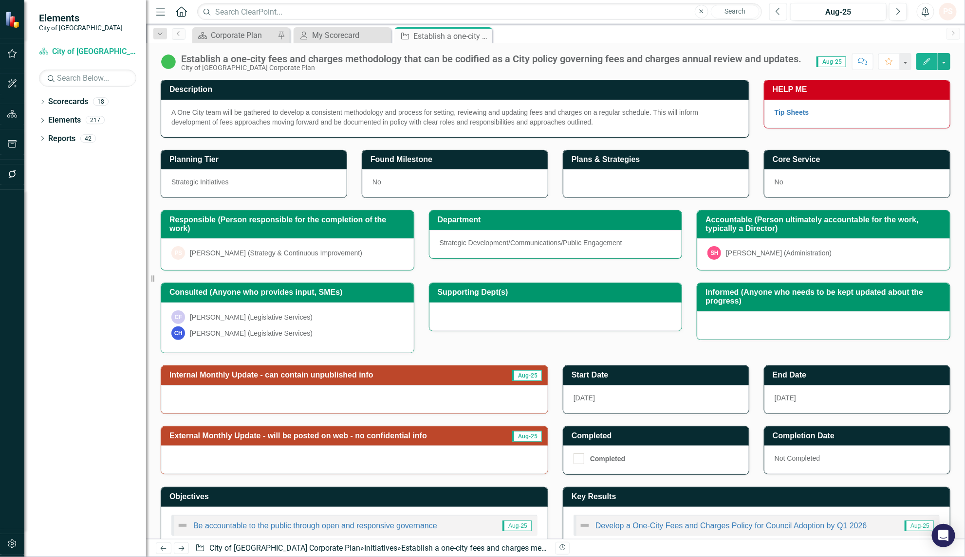
click at [775, 13] on button "Previous" at bounding box center [778, 12] width 18 height 18
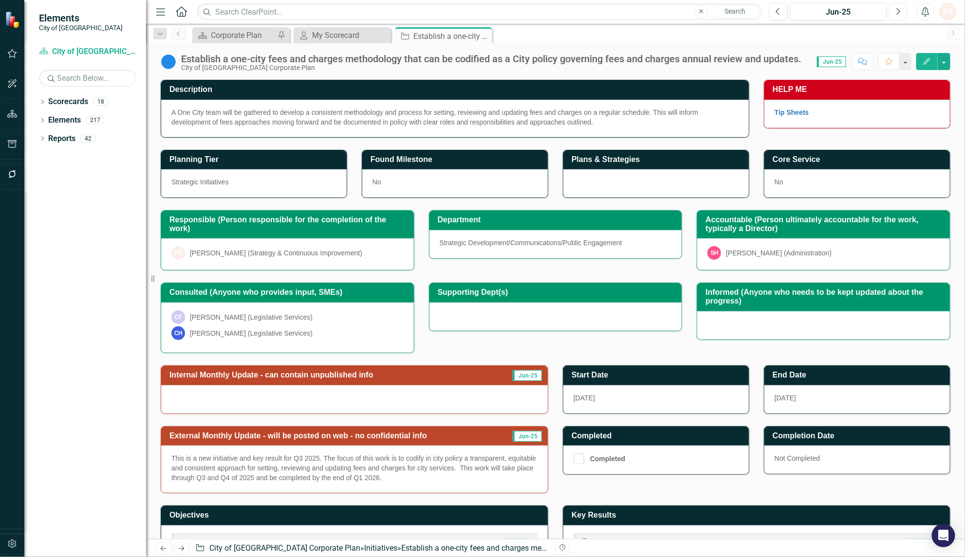
click at [892, 11] on button "Next" at bounding box center [898, 12] width 18 height 18
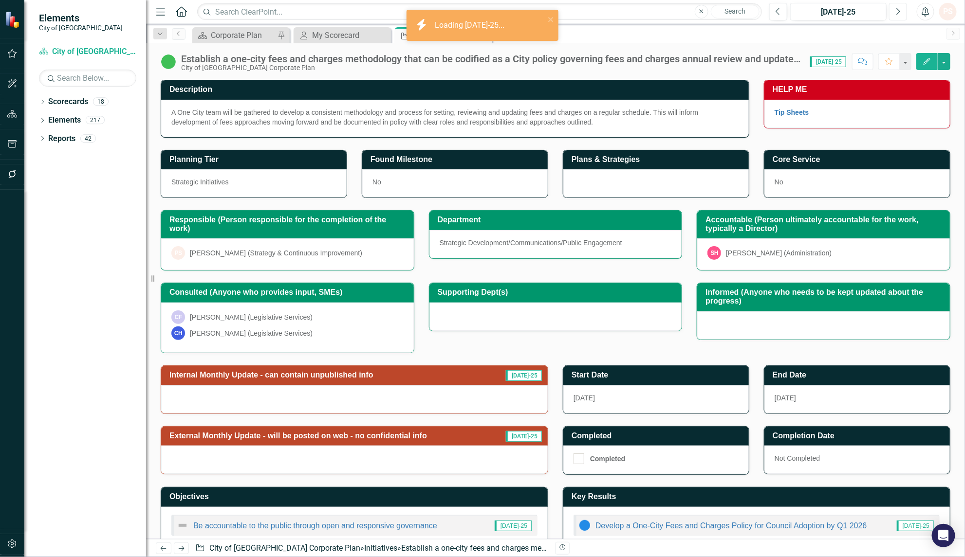
click at [890, 10] on button "Next" at bounding box center [898, 12] width 18 height 18
click at [372, 395] on div at bounding box center [354, 400] width 387 height 28
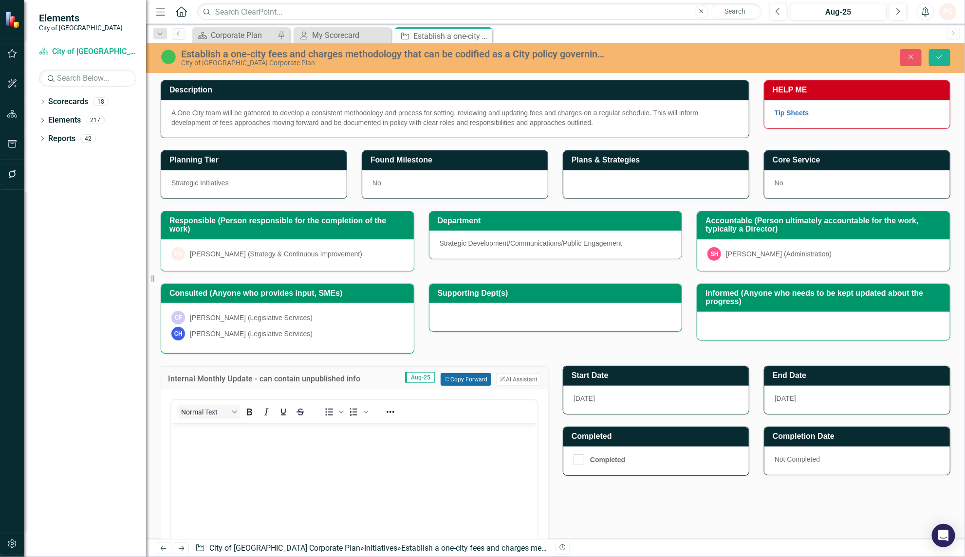
click at [449, 380] on button "Copy Forward Copy Forward" at bounding box center [466, 379] width 50 height 13
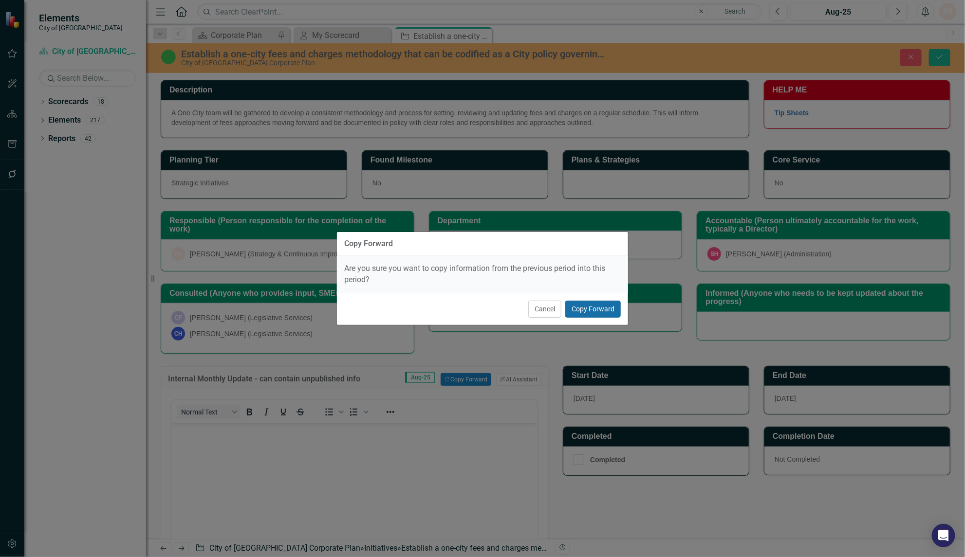
click at [593, 308] on button "Copy Forward" at bounding box center [593, 309] width 56 height 17
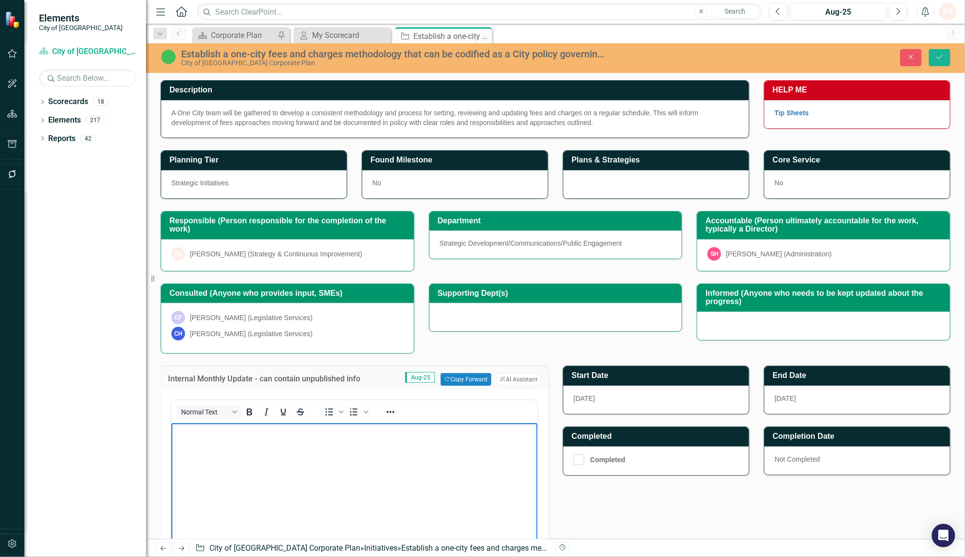
click at [202, 449] on body "Rich Text Area. Press ALT-0 for help." at bounding box center [354, 497] width 366 height 146
click at [266, 449] on p "This project is in the early stages of development. We are finishing up impleme…" at bounding box center [353, 437] width 361 height 23
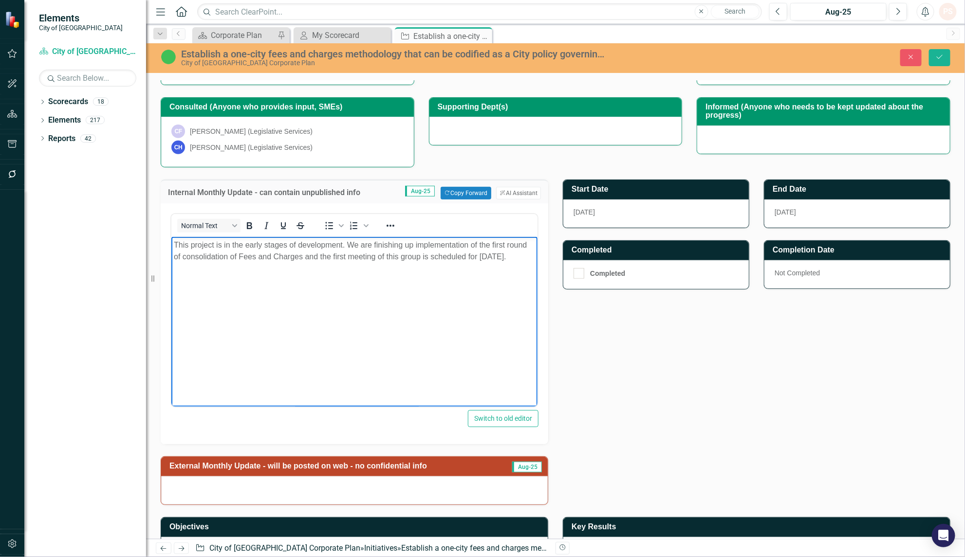
scroll to position [243, 0]
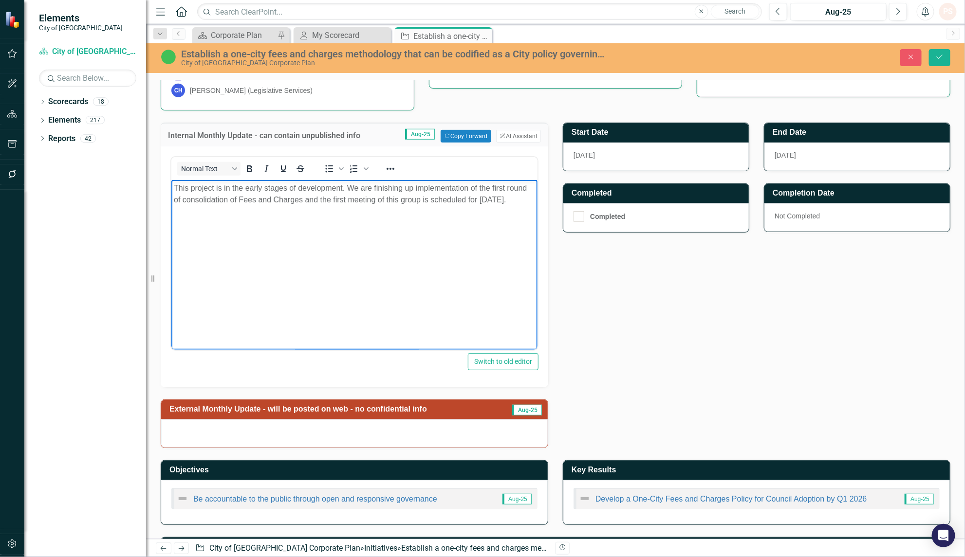
click at [240, 431] on div at bounding box center [354, 434] width 387 height 28
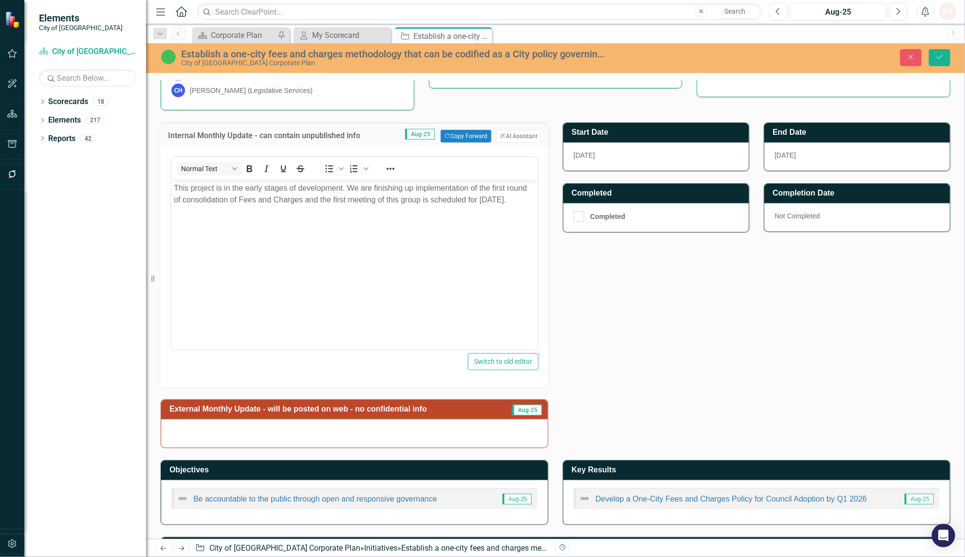
click at [240, 431] on div at bounding box center [354, 434] width 387 height 28
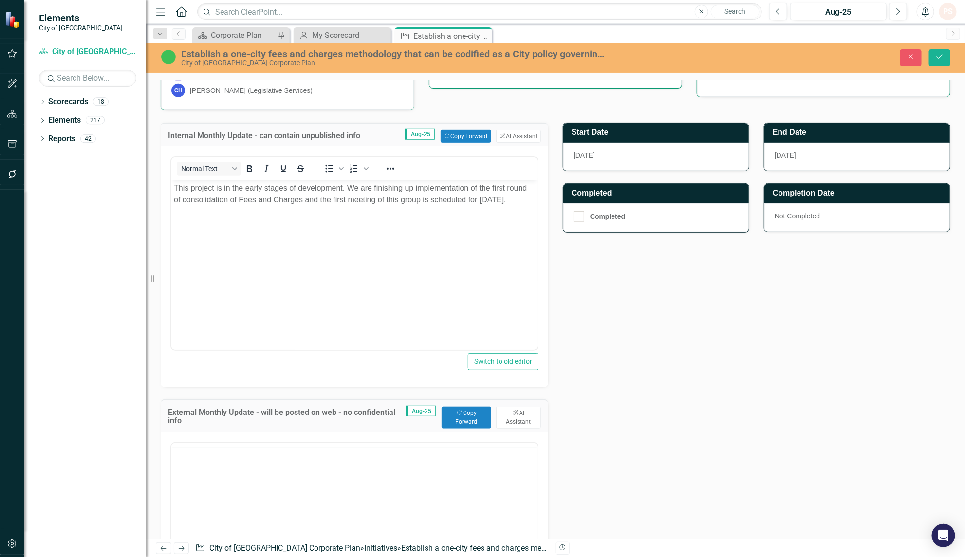
scroll to position [0, 0]
click at [206, 496] on body "Rich Text Area. Press ALT-0 for help." at bounding box center [354, 539] width 366 height 146
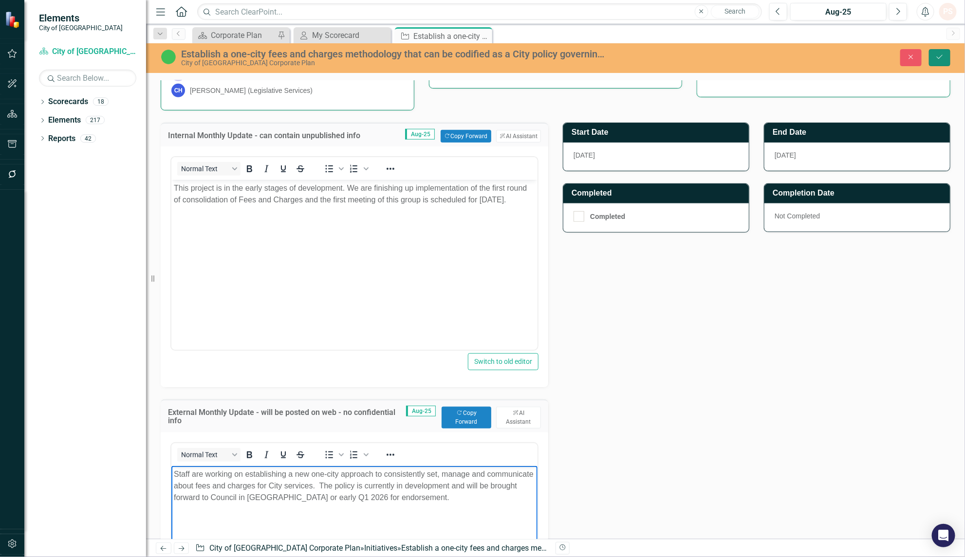
click at [933, 56] on button "Save" at bounding box center [939, 57] width 21 height 17
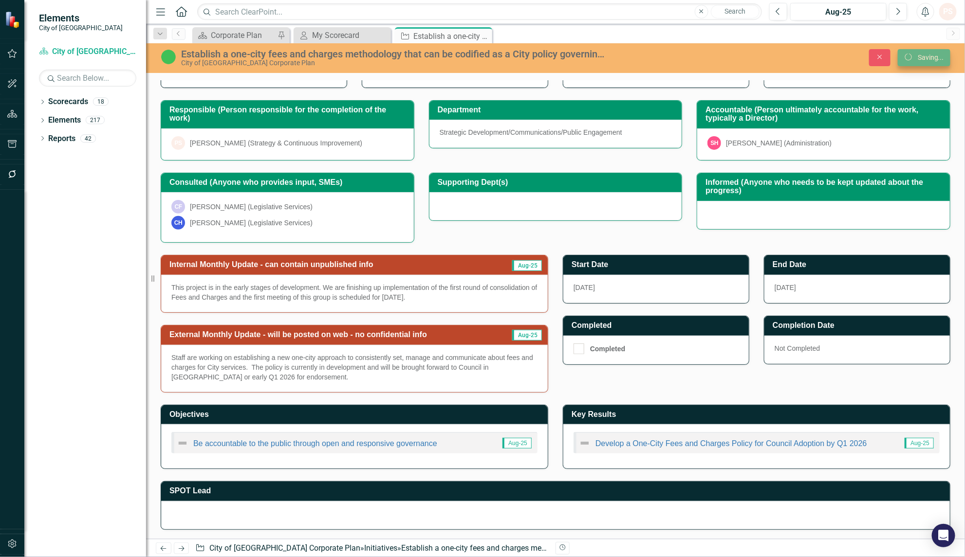
scroll to position [115, 0]
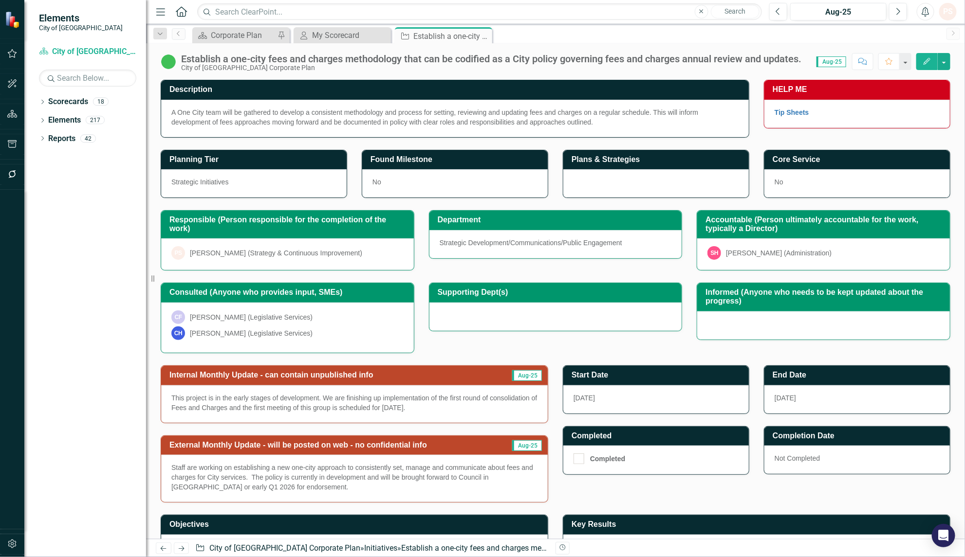
click at [0, 0] on icon "Close" at bounding box center [0, 0] width 0 height 0
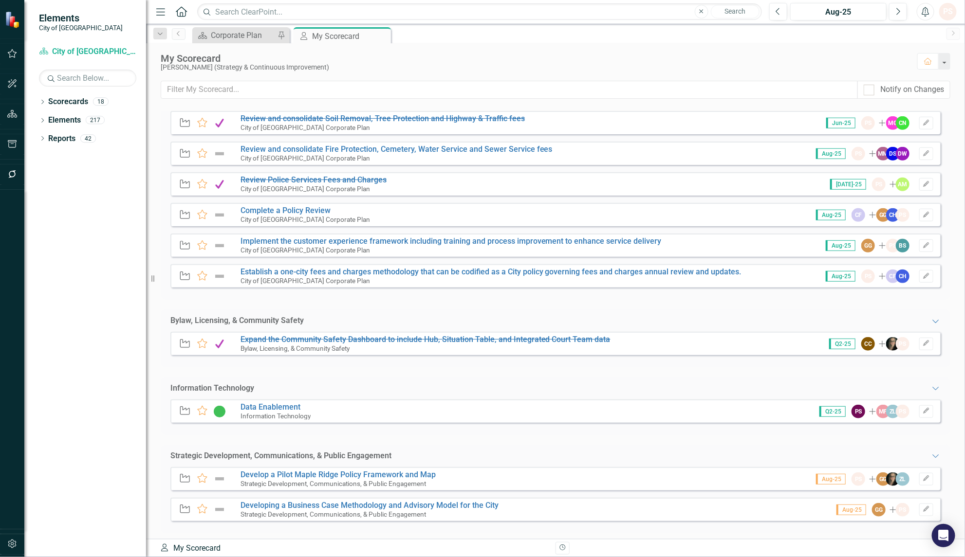
scroll to position [302, 0]
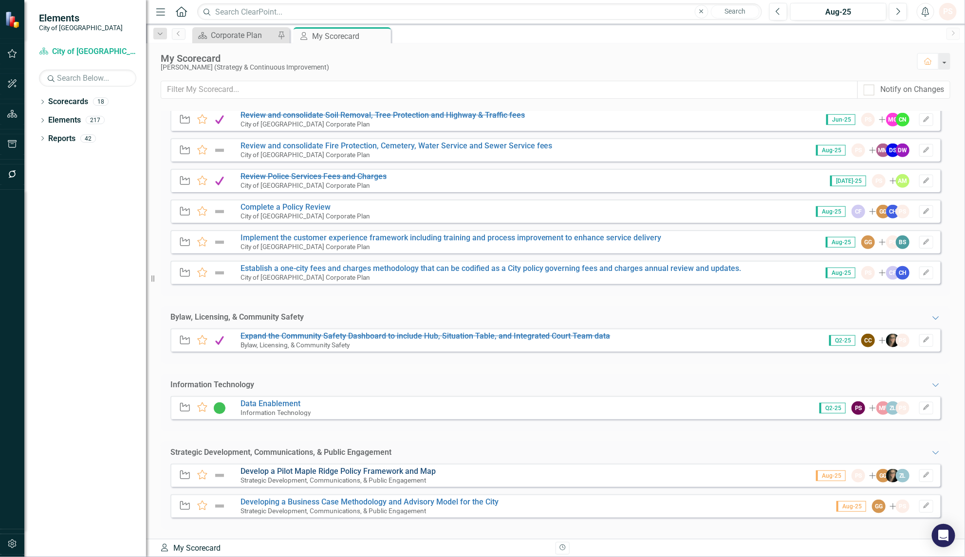
click at [341, 468] on link "Develop a Pilot Maple Ridge Policy Framework and Map" at bounding box center [338, 471] width 195 height 9
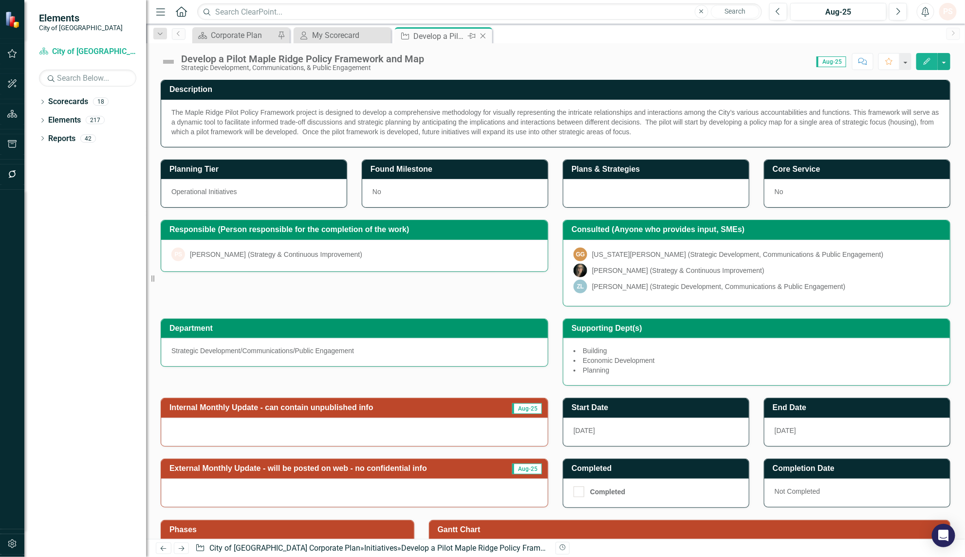
click at [481, 33] on icon "Close" at bounding box center [483, 36] width 10 height 8
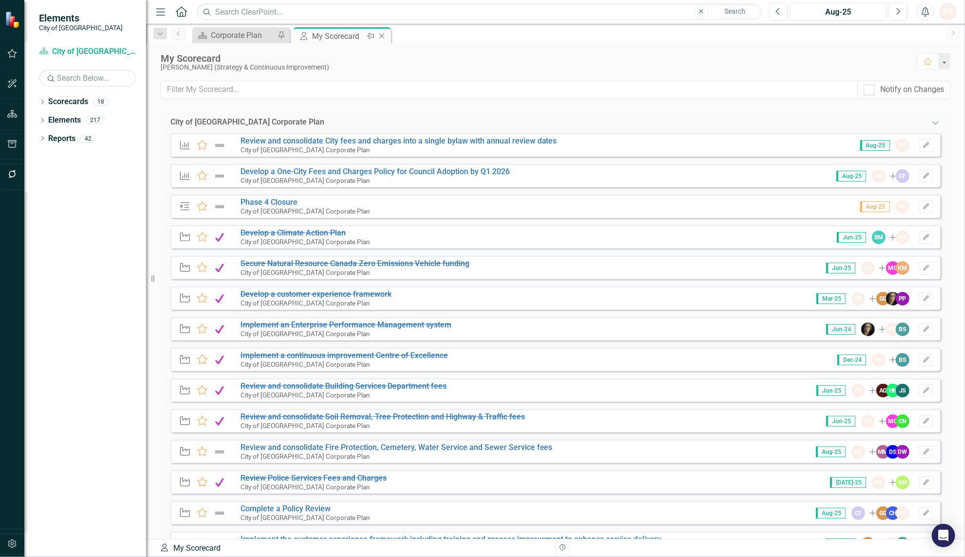
click at [381, 36] on icon "Close" at bounding box center [382, 36] width 10 height 8
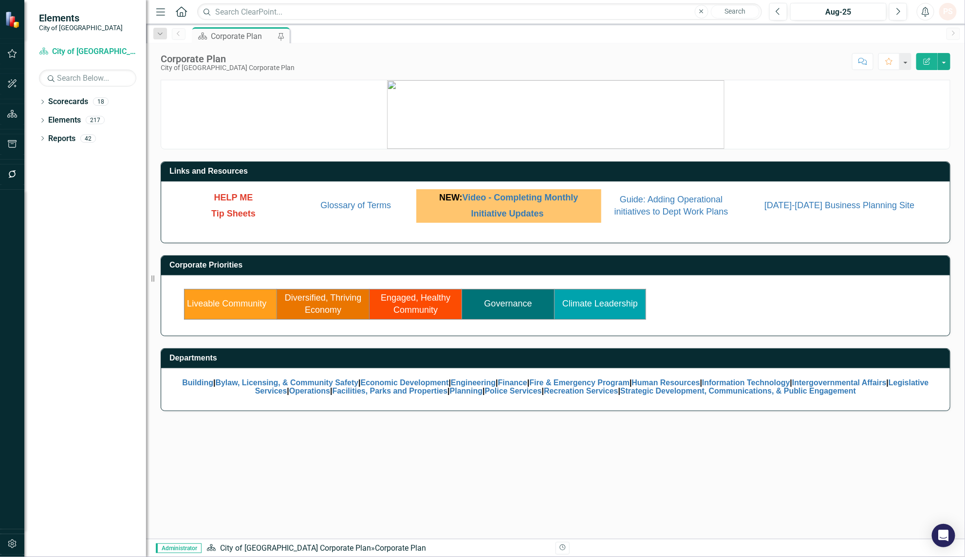
click at [284, 123] on p at bounding box center [555, 114] width 789 height 69
click at [234, 201] on span "HELP ME" at bounding box center [233, 198] width 39 height 10
click at [524, 212] on link "Initiative Updates" at bounding box center [507, 214] width 73 height 10
